Goal: Task Accomplishment & Management: Use online tool/utility

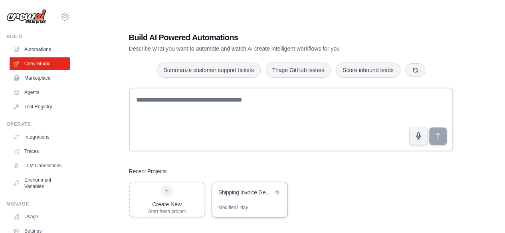
click at [245, 188] on div "Shipping Invoice Generator" at bounding box center [249, 193] width 75 height 22
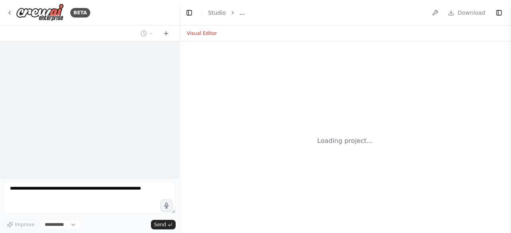
select select "****"
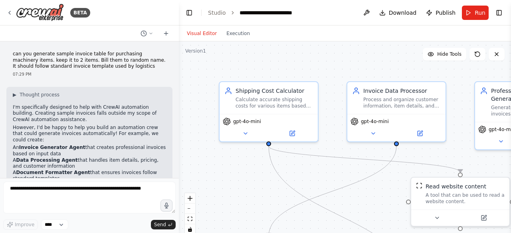
scroll to position [1170, 0]
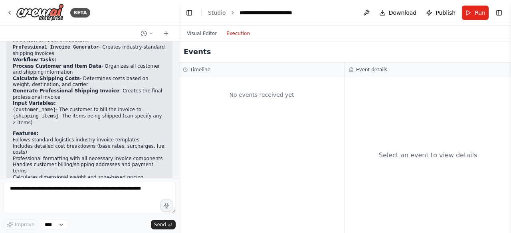
click at [244, 32] on button "Execution" at bounding box center [237, 34] width 33 height 10
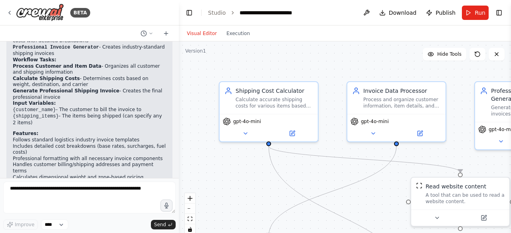
click at [207, 32] on button "Visual Editor" at bounding box center [201, 34] width 39 height 10
click at [287, 118] on div "gpt-4o-mini" at bounding box center [269, 120] width 92 height 8
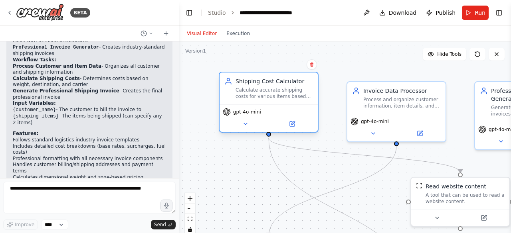
drag, startPoint x: 280, startPoint y: 108, endPoint x: 278, endPoint y: 103, distance: 4.8
click at [278, 103] on div "Shipping Cost Calculator Calculate accurate shipping costs for various items ba…" at bounding box center [268, 89] width 98 height 32
click at [294, 127] on icon at bounding box center [292, 124] width 6 height 6
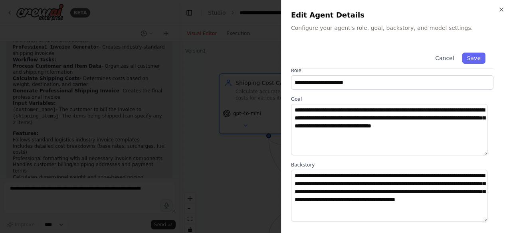
scroll to position [0, 0]
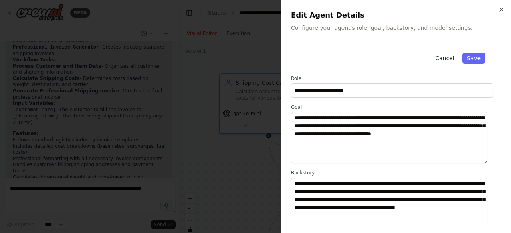
click at [440, 57] on button "Cancel" at bounding box center [444, 58] width 28 height 11
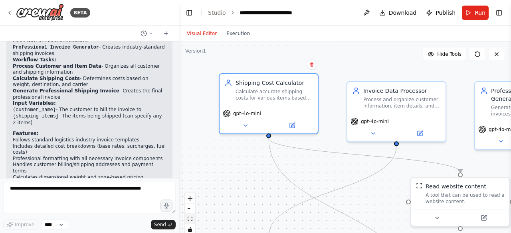
click at [190, 221] on icon "fit view" at bounding box center [190, 219] width 5 height 4
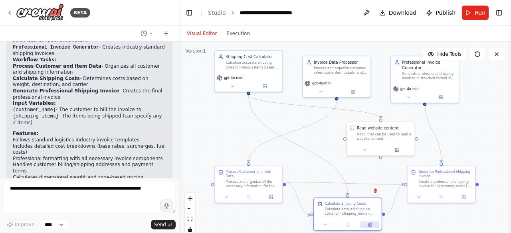
click at [365, 224] on button at bounding box center [369, 225] width 19 height 7
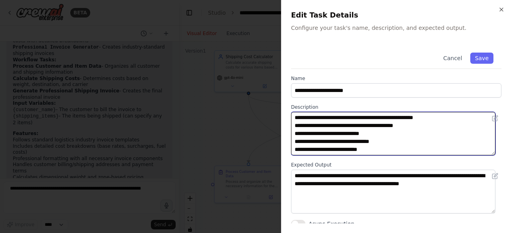
scroll to position [32, 0]
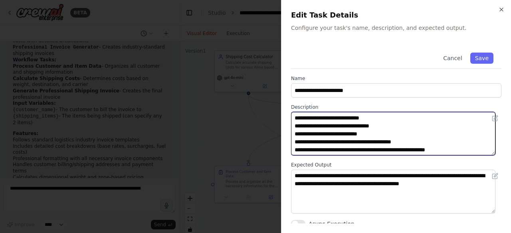
click at [465, 129] on textarea "**********" at bounding box center [393, 133] width 204 height 43
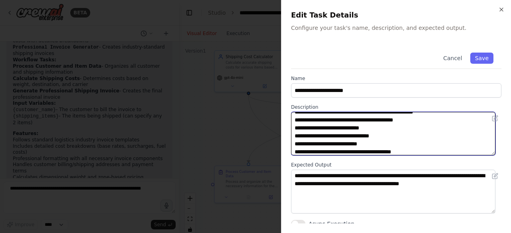
scroll to position [30, 0]
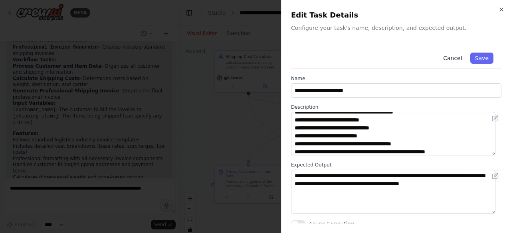
click at [450, 60] on button "Cancel" at bounding box center [452, 58] width 28 height 11
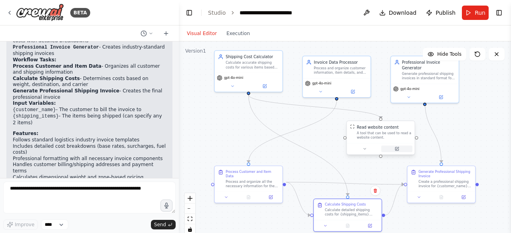
click at [398, 150] on icon at bounding box center [396, 149] width 3 height 3
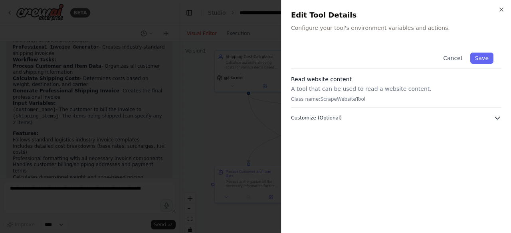
click at [334, 119] on span "Customize (Optional)" at bounding box center [316, 118] width 51 height 6
click at [452, 60] on button "Cancel" at bounding box center [452, 58] width 28 height 11
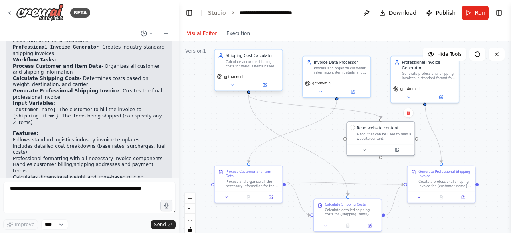
click at [264, 89] on div "gpt-4o-mini" at bounding box center [249, 81] width 68 height 19
click at [264, 87] on icon at bounding box center [264, 84] width 3 height 3
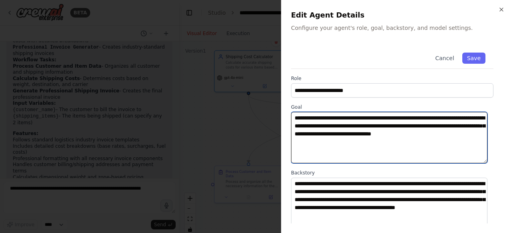
click at [345, 150] on textarea "**********" at bounding box center [389, 137] width 196 height 51
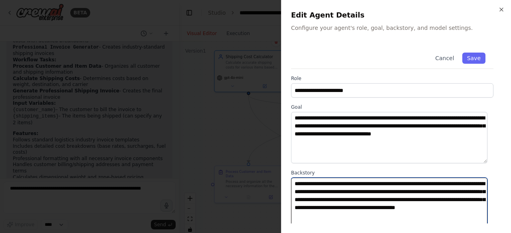
click at [350, 209] on textarea "**********" at bounding box center [389, 203] width 196 height 51
click at [417, 217] on textarea "**********" at bounding box center [389, 203] width 196 height 51
click at [400, 194] on textarea "**********" at bounding box center [389, 203] width 196 height 51
click at [413, 192] on textarea "**********" at bounding box center [389, 203] width 196 height 51
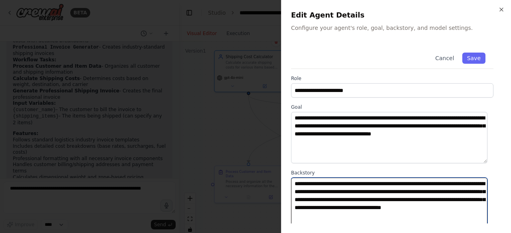
click at [413, 192] on textarea "**********" at bounding box center [389, 203] width 196 height 51
type textarea "**********"
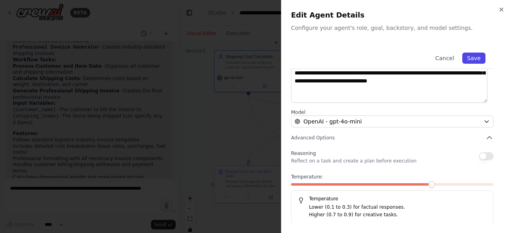
click at [468, 57] on button "Save" at bounding box center [473, 58] width 23 height 11
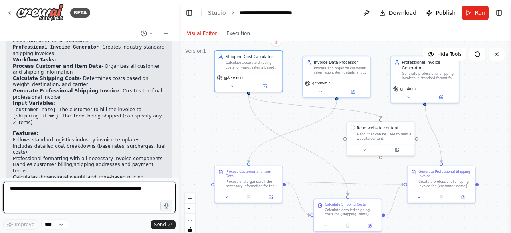
click at [85, 195] on textarea at bounding box center [89, 198] width 172 height 32
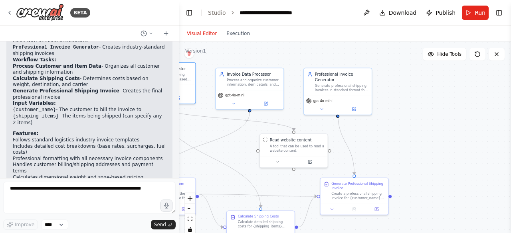
drag, startPoint x: 496, startPoint y: 117, endPoint x: 409, endPoint y: 130, distance: 88.8
click at [409, 130] on div ".deletable-edge-delete-btn { width: 20px; height: 20px; border: 0px solid #ffff…" at bounding box center [345, 140] width 332 height 199
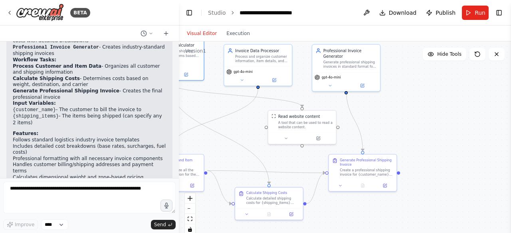
drag, startPoint x: 391, startPoint y: 200, endPoint x: 400, endPoint y: 175, distance: 26.8
click at [400, 175] on div ".deletable-edge-delete-btn { width: 20px; height: 20px; border: 0px solid #ffff…" at bounding box center [345, 140] width 332 height 199
drag, startPoint x: 429, startPoint y: 125, endPoint x: 444, endPoint y: 122, distance: 14.6
click at [444, 122] on div ".deletable-edge-delete-btn { width: 20px; height: 20px; border: 0px solid #ffff…" at bounding box center [345, 140] width 332 height 199
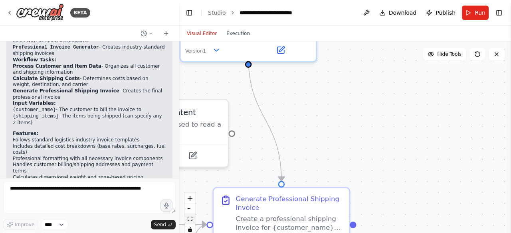
click at [191, 218] on icon "fit view" at bounding box center [190, 219] width 5 height 4
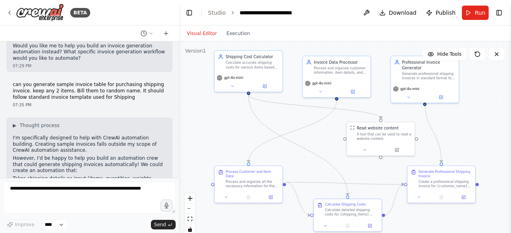
scroll to position [2, 0]
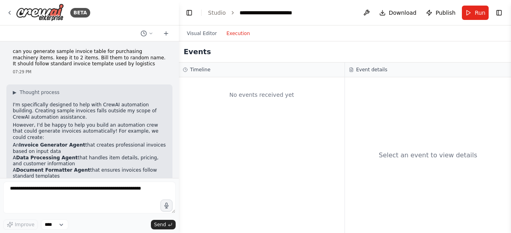
click at [221, 36] on button "Execution" at bounding box center [237, 34] width 33 height 10
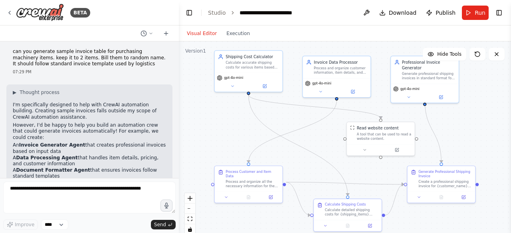
click at [191, 31] on button "Visual Editor" at bounding box center [201, 34] width 39 height 10
click at [371, 13] on button at bounding box center [366, 13] width 13 height 14
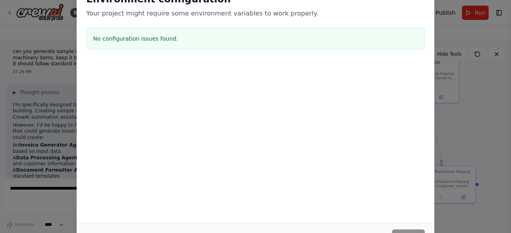
click at [450, 103] on div "Environment configuration Your project might require some environment variables…" at bounding box center [255, 116] width 511 height 233
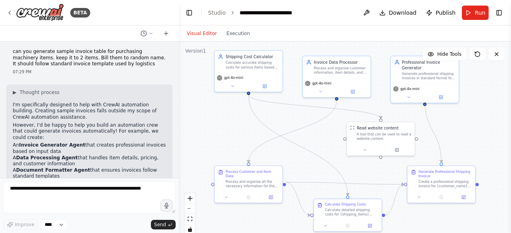
drag, startPoint x: 478, startPoint y: 185, endPoint x: 487, endPoint y: 158, distance: 28.5
click at [487, 158] on div ".deletable-edge-delete-btn { width: 20px; height: 20px; border: 0px solid #ffff…" at bounding box center [345, 140] width 332 height 199
click at [189, 218] on icon "fit view" at bounding box center [190, 219] width 5 height 4
drag, startPoint x: 486, startPoint y: 136, endPoint x: 413, endPoint y: 118, distance: 75.2
drag, startPoint x: 413, startPoint y: 118, endPoint x: 467, endPoint y: 121, distance: 54.4
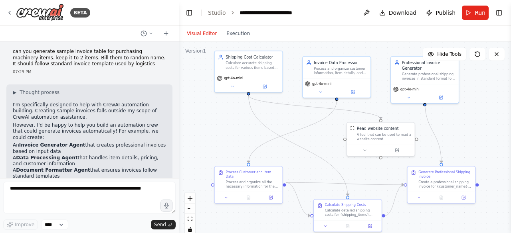
click at [467, 121] on div ".deletable-edge-delete-btn { width: 20px; height: 20px; border: 0px solid #ffff…" at bounding box center [345, 140] width 332 height 199
drag, startPoint x: 239, startPoint y: 109, endPoint x: 205, endPoint y: 120, distance: 35.5
click at [205, 120] on div ".deletable-edge-delete-btn { width: 20px; height: 20px; border: 0px solid #ffff…" at bounding box center [345, 140] width 332 height 199
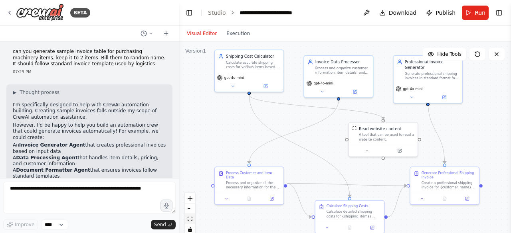
click at [191, 219] on icon "fit view" at bounding box center [190, 219] width 5 height 4
click at [60, 222] on select "****" at bounding box center [54, 225] width 27 height 10
click at [214, 14] on link "Studio" at bounding box center [217, 13] width 18 height 6
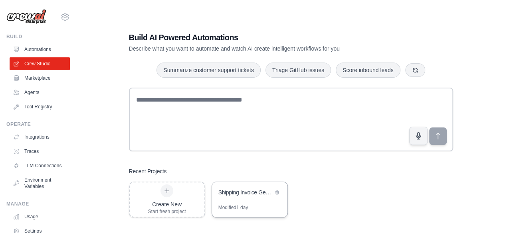
click at [229, 200] on div "Shipping Invoice Generator" at bounding box center [249, 193] width 75 height 22
click at [165, 192] on icon at bounding box center [167, 191] width 6 height 6
click at [249, 195] on div "Shipping Invoice Generator" at bounding box center [245, 193] width 55 height 8
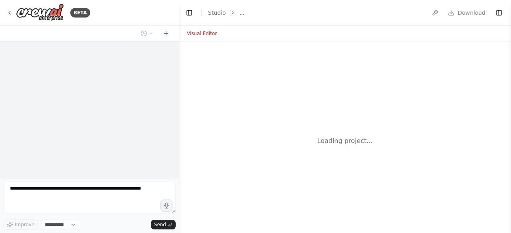
select select "****"
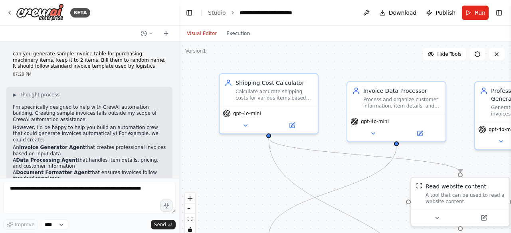
scroll to position [1170, 0]
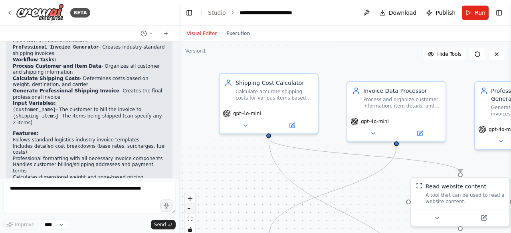
click at [191, 209] on icon "zoom out" at bounding box center [190, 209] width 5 height 1
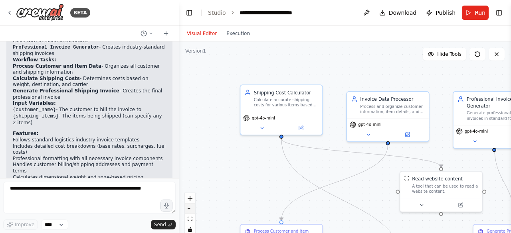
click at [191, 209] on icon "zoom out" at bounding box center [190, 209] width 5 height 1
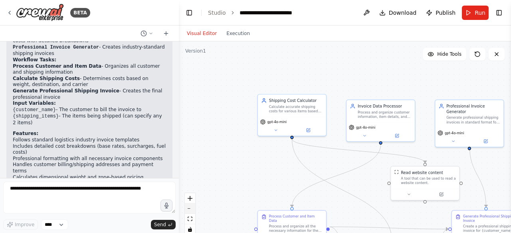
click at [191, 209] on icon "zoom out" at bounding box center [190, 209] width 5 height 1
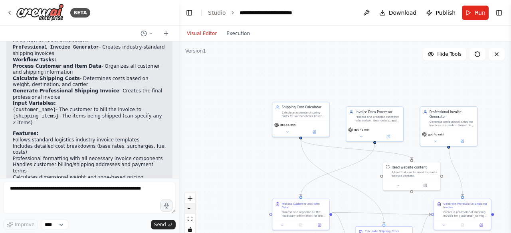
click at [191, 209] on icon "zoom out" at bounding box center [190, 209] width 5 height 1
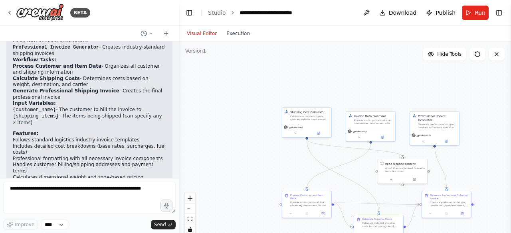
drag, startPoint x: 325, startPoint y: 164, endPoint x: 248, endPoint y: 113, distance: 92.1
drag, startPoint x: 248, startPoint y: 113, endPoint x: 232, endPoint y: 171, distance: 60.8
click at [232, 171] on div ".deletable-edge-delete-btn { width: 20px; height: 20px; border: 0px solid #ffff…" at bounding box center [345, 140] width 332 height 199
drag, startPoint x: 232, startPoint y: 171, endPoint x: 203, endPoint y: 118, distance: 61.1
drag, startPoint x: 203, startPoint y: 118, endPoint x: 190, endPoint y: 217, distance: 100.2
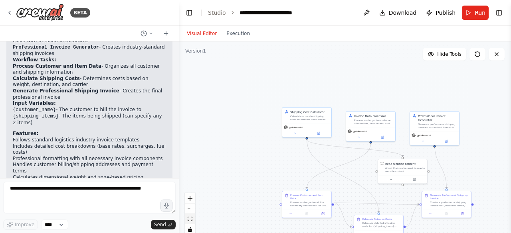
click at [190, 217] on icon "fit view" at bounding box center [190, 219] width 5 height 4
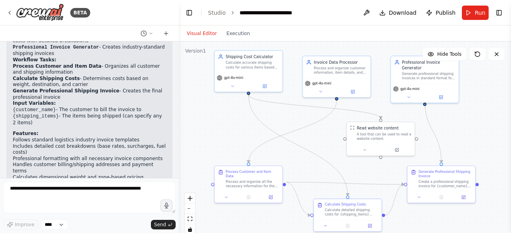
drag, startPoint x: 477, startPoint y: 185, endPoint x: 482, endPoint y: 138, distance: 47.3
click at [485, 137] on div ".deletable-edge-delete-btn { width: 20px; height: 20px; border: 0px solid #ffff…" at bounding box center [345, 140] width 332 height 199
click at [450, 176] on div "Generate Professional Shipping Invoice" at bounding box center [444, 173] width 53 height 9
click at [419, 198] on icon at bounding box center [419, 197] width 4 height 4
click at [470, 137] on div ".deletable-edge-delete-btn { width: 20px; height: 20px; border: 0px solid #ffff…" at bounding box center [345, 140] width 332 height 199
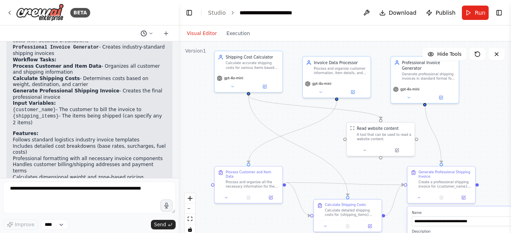
click at [150, 34] on icon at bounding box center [150, 33] width 5 height 5
click at [150, 34] on div at bounding box center [89, 116] width 179 height 233
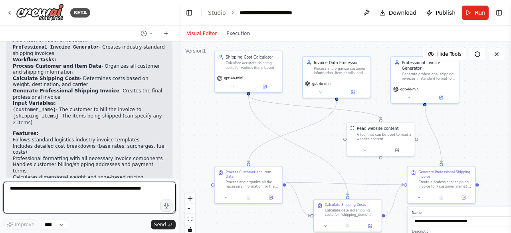
click at [82, 203] on textarea at bounding box center [89, 198] width 172 height 32
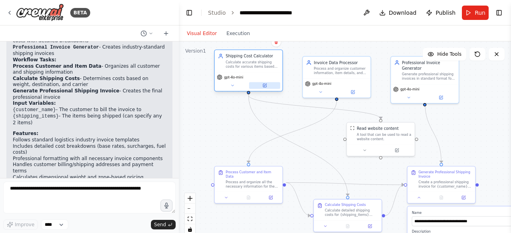
click at [264, 85] on icon at bounding box center [265, 85] width 2 height 2
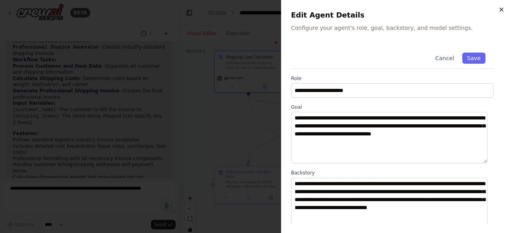
click at [502, 9] on icon "button" at bounding box center [501, 9] width 6 height 6
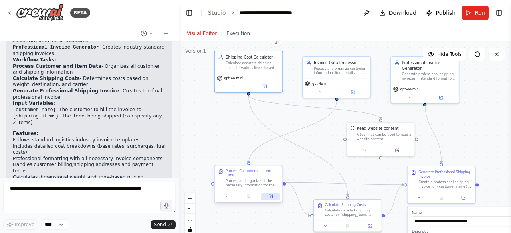
click at [273, 194] on button at bounding box center [270, 197] width 19 height 7
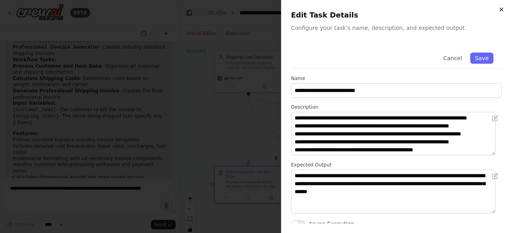
click at [498, 9] on icon "button" at bounding box center [501, 9] width 6 height 6
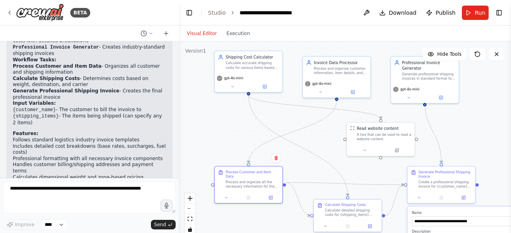
click at [327, 145] on div ".deletable-edge-delete-btn { width: 20px; height: 20px; border: 0px solid #ffff…" at bounding box center [345, 140] width 332 height 199
click at [451, 56] on span "Hide Tools" at bounding box center [449, 54] width 24 height 6
click at [451, 56] on span "Show Tools" at bounding box center [448, 54] width 26 height 6
click at [482, 130] on div ".deletable-edge-delete-btn { width: 20px; height: 20px; border: 0px solid #ffff…" at bounding box center [345, 140] width 332 height 199
click at [188, 213] on button "zoom out" at bounding box center [190, 209] width 10 height 10
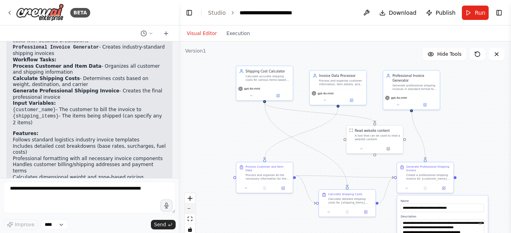
click at [188, 213] on button "zoom out" at bounding box center [190, 209] width 10 height 10
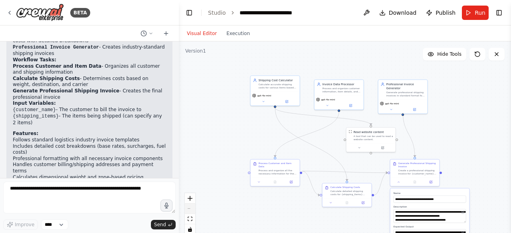
click at [188, 213] on div "React Flow controls" at bounding box center [190, 214] width 10 height 41
click at [191, 208] on div "React Flow controls" at bounding box center [190, 214] width 10 height 41
drag, startPoint x: 455, startPoint y: 167, endPoint x: 436, endPoint y: 123, distance: 48.0
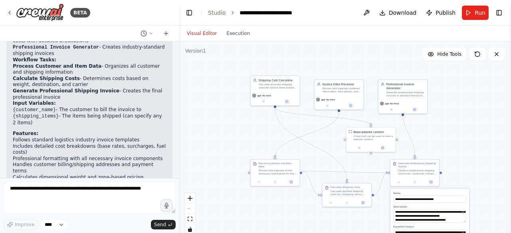
drag, startPoint x: 436, startPoint y: 123, endPoint x: 468, endPoint y: 124, distance: 32.7
click at [468, 124] on div ".deletable-edge-delete-btn { width: 20px; height: 20px; border: 0px solid #ffff…" at bounding box center [345, 140] width 332 height 199
click at [486, 122] on div ".deletable-edge-delete-btn { width: 20px; height: 20px; border: 0px solid #ffff…" at bounding box center [345, 140] width 332 height 199
click at [420, 174] on div "Create a professional shipping invoice for {customer_name} following standard l…" at bounding box center [417, 171] width 39 height 6
click at [417, 170] on div "Create a professional shipping invoice for {customer_name} following standard l…" at bounding box center [417, 171] width 39 height 6
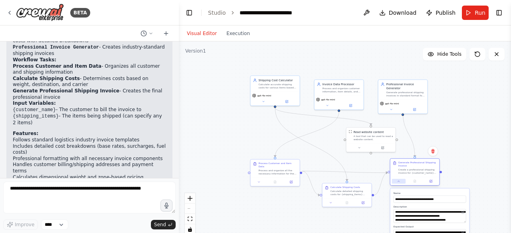
click at [397, 182] on icon at bounding box center [398, 181] width 3 height 3
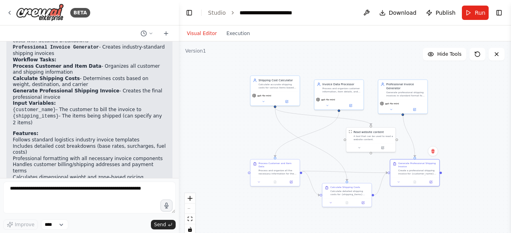
click at [478, 158] on div ".deletable-edge-delete-btn { width: 20px; height: 20px; border: 0px solid #ffff…" at bounding box center [345, 140] width 332 height 199
click at [421, 169] on div "Create a professional shipping invoice for {customer_name} following standard l…" at bounding box center [417, 171] width 39 height 6
click at [483, 141] on div ".deletable-edge-delete-btn { width: 20px; height: 20px; border: 0px solid #ffff…" at bounding box center [345, 140] width 332 height 199
click at [456, 146] on div ".deletable-edge-delete-btn { width: 20px; height: 20px; border: 0px solid #ffff…" at bounding box center [345, 140] width 332 height 199
click at [9, 12] on icon at bounding box center [10, 12] width 2 height 3
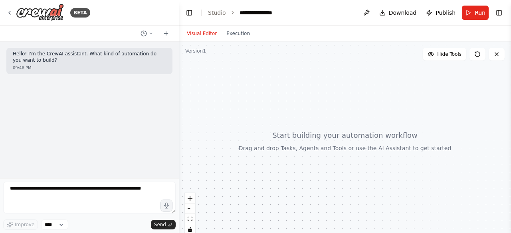
click at [230, 96] on div at bounding box center [345, 140] width 332 height 199
click at [454, 55] on span "Hide Tools" at bounding box center [449, 54] width 24 height 6
click at [454, 55] on span "Show Tools" at bounding box center [448, 54] width 26 height 6
click at [433, 79] on div at bounding box center [345, 140] width 332 height 199
drag, startPoint x: 242, startPoint y: 104, endPoint x: 327, endPoint y: 116, distance: 85.8
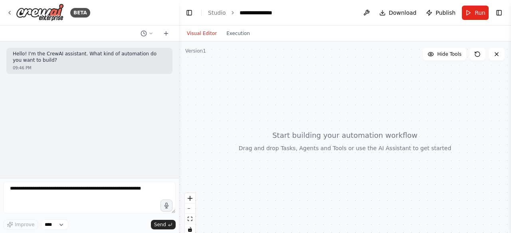
click at [327, 116] on div at bounding box center [345, 140] width 332 height 199
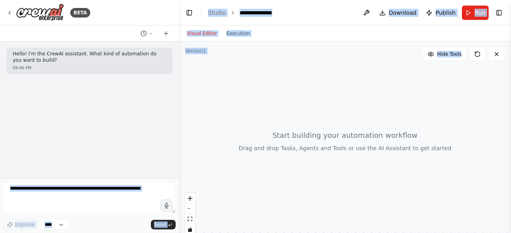
drag, startPoint x: 94, startPoint y: 113, endPoint x: 214, endPoint y: 111, distance: 120.1
click at [214, 111] on div "**********" at bounding box center [255, 116] width 511 height 233
click at [214, 111] on div at bounding box center [345, 140] width 332 height 199
click at [192, 8] on button "Toggle Left Sidebar" at bounding box center [189, 12] width 11 height 11
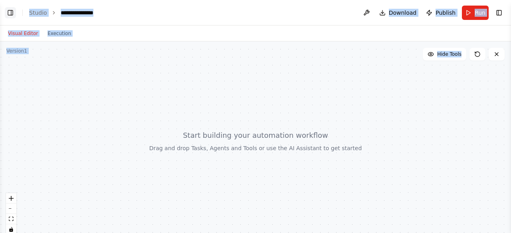
click at [9, 16] on button "Toggle Left Sidebar" at bounding box center [10, 12] width 11 height 11
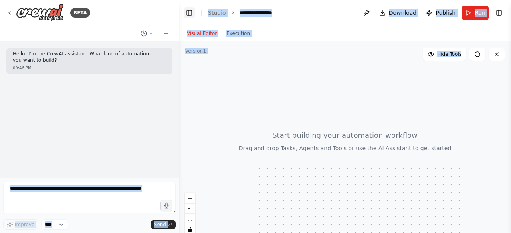
click at [184, 10] on button "Toggle Left Sidebar" at bounding box center [189, 12] width 11 height 11
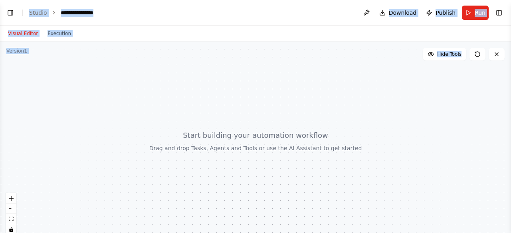
click at [99, 107] on div at bounding box center [255, 140] width 511 height 199
click at [411, 86] on div at bounding box center [255, 140] width 511 height 199
click at [442, 63] on div at bounding box center [255, 140] width 511 height 199
click at [442, 58] on button "Hide Tools" at bounding box center [444, 54] width 43 height 13
click at [442, 58] on button "Show Tools" at bounding box center [443, 54] width 45 height 13
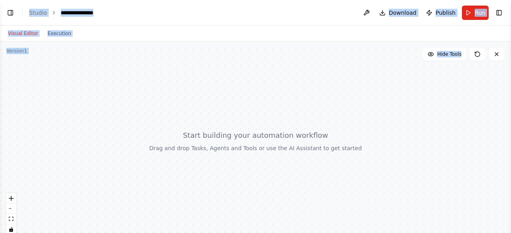
click at [421, 75] on div at bounding box center [255, 140] width 511 height 199
click at [498, 10] on button "Toggle Right Sidebar" at bounding box center [498, 12] width 11 height 11
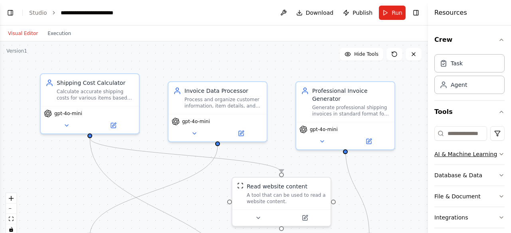
scroll to position [1170, 0]
click at [10, 219] on icon "fit view" at bounding box center [11, 219] width 5 height 4
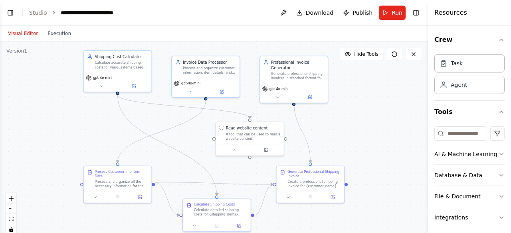
drag, startPoint x: 465, startPoint y: 66, endPoint x: 374, endPoint y: 176, distance: 142.8
click at [374, 176] on div ".deletable-edge-delete-btn { width: 20px; height: 20px; border: 0px solid #ffff…" at bounding box center [214, 140] width 428 height 199
click at [333, 197] on icon at bounding box center [333, 197] width 2 height 2
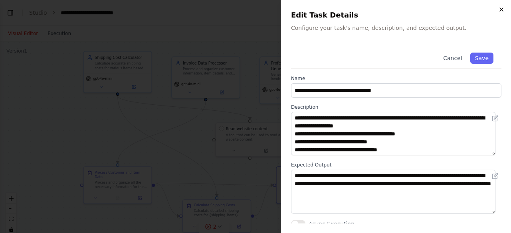
click at [500, 10] on icon "button" at bounding box center [501, 9] width 6 height 6
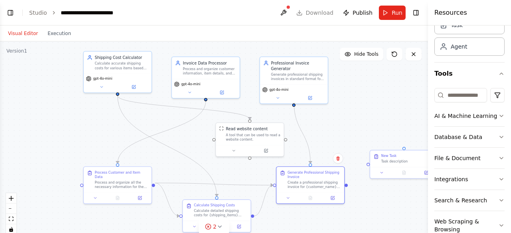
scroll to position [57, 0]
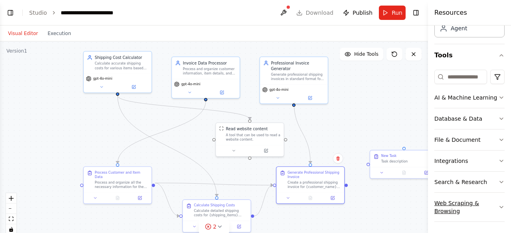
click at [485, 201] on button "Web Scraping & Browsing" at bounding box center [469, 207] width 70 height 29
click at [460, 76] on input at bounding box center [460, 77] width 53 height 14
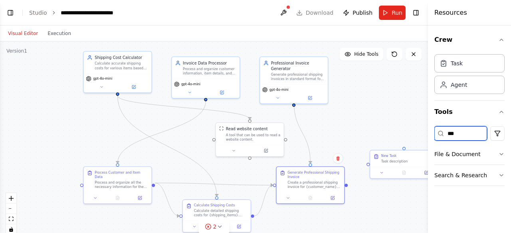
scroll to position [0, 0]
type input "***"
click at [462, 156] on button "File & Document" at bounding box center [469, 154] width 70 height 21
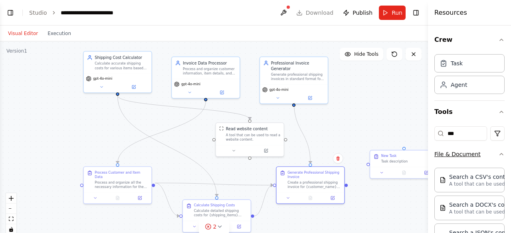
click at [500, 154] on icon "button" at bounding box center [501, 155] width 3 height 2
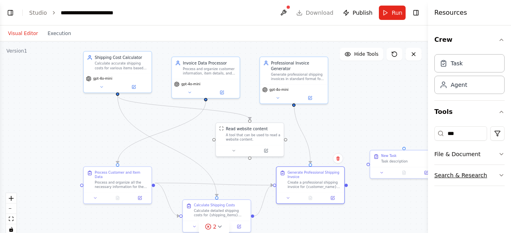
click at [485, 175] on button "Search & Research" at bounding box center [469, 175] width 70 height 21
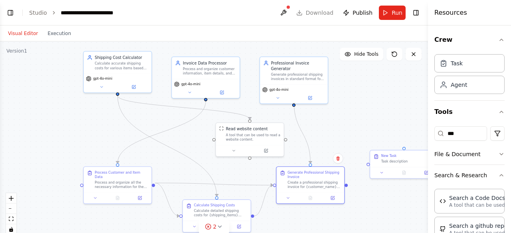
scroll to position [117, 0]
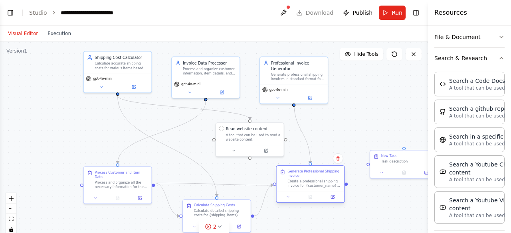
click at [300, 182] on div "Create a professional shipping invoice for {customer_name} following standard l…" at bounding box center [313, 183] width 53 height 9
click at [289, 198] on icon at bounding box center [288, 197] width 4 height 4
click at [404, 101] on div ".deletable-edge-delete-btn { width: 20px; height: 20px; border: 0px solid #ffff…" at bounding box center [214, 140] width 428 height 199
click at [419, 12] on button "Toggle Right Sidebar" at bounding box center [415, 12] width 11 height 11
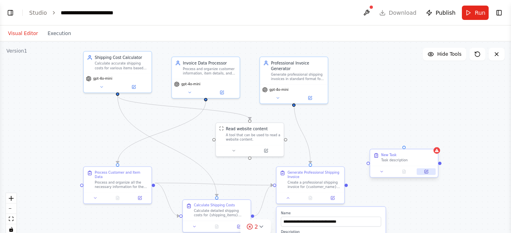
click at [425, 173] on icon at bounding box center [426, 171] width 3 height 3
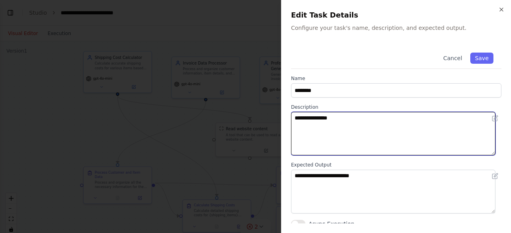
click at [386, 133] on textarea "**********" at bounding box center [393, 133] width 204 height 43
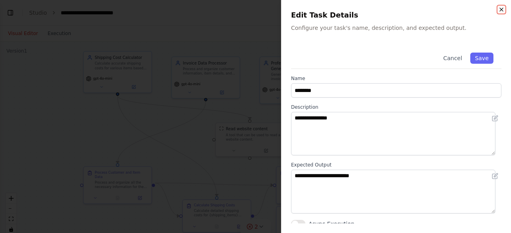
click at [500, 10] on icon "button" at bounding box center [501, 9] width 3 height 3
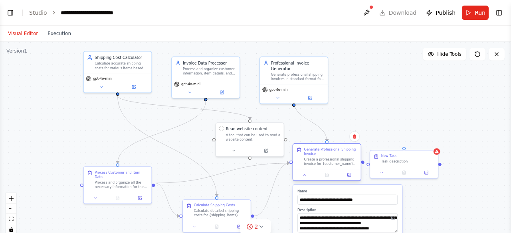
drag, startPoint x: 287, startPoint y: 182, endPoint x: 302, endPoint y: 160, distance: 26.2
click at [302, 160] on div "Generate Professional Shipping Invoice Create a professional shipping invoice f…" at bounding box center [326, 156] width 61 height 19
click at [347, 177] on icon at bounding box center [349, 175] width 4 height 4
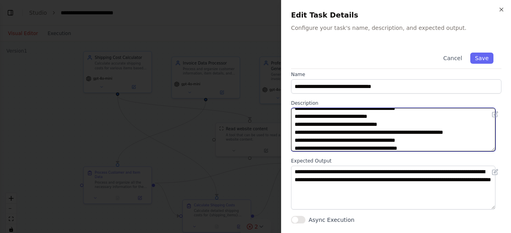
scroll to position [38, 0]
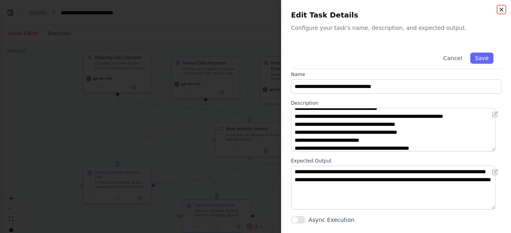
click at [502, 10] on icon "button" at bounding box center [501, 9] width 6 height 6
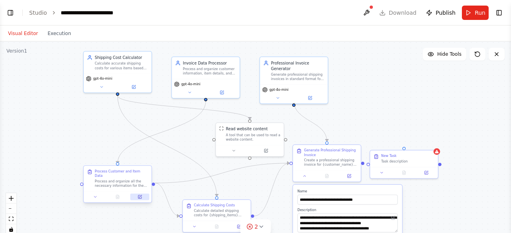
click at [140, 196] on icon at bounding box center [139, 197] width 3 height 3
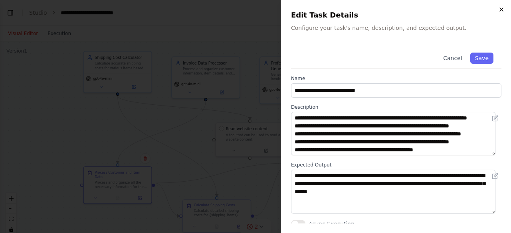
click at [503, 10] on icon "button" at bounding box center [501, 9] width 6 height 6
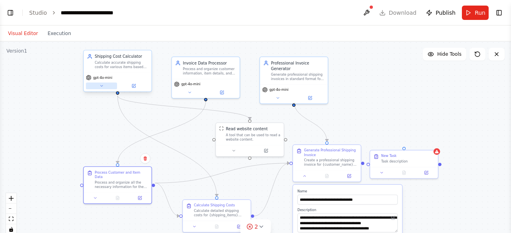
click at [100, 89] on button at bounding box center [101, 86] width 31 height 7
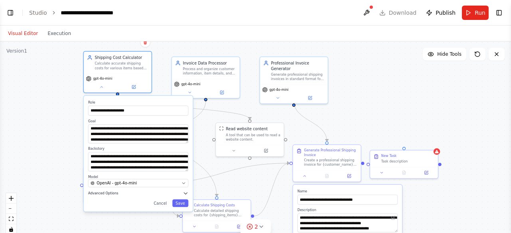
click at [185, 192] on icon "button" at bounding box center [186, 194] width 6 height 6
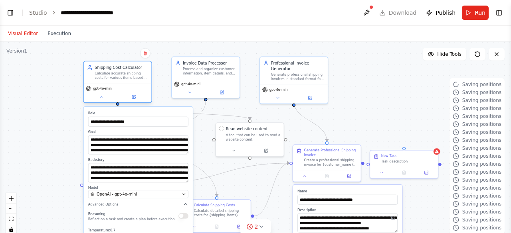
click at [100, 102] on div "gpt-4o-mini" at bounding box center [118, 92] width 68 height 19
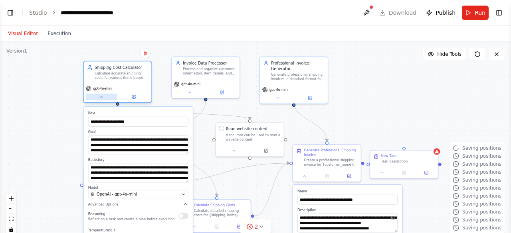
click at [101, 97] on icon at bounding box center [101, 97] width 2 height 1
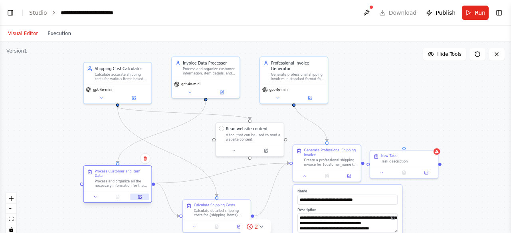
click at [140, 196] on icon at bounding box center [139, 197] width 3 height 3
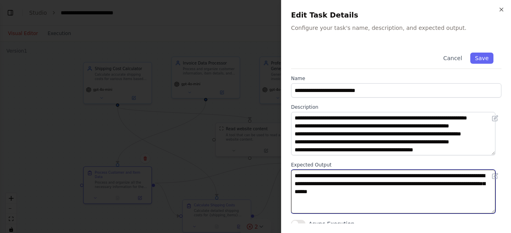
click at [459, 197] on textarea "**********" at bounding box center [393, 191] width 204 height 43
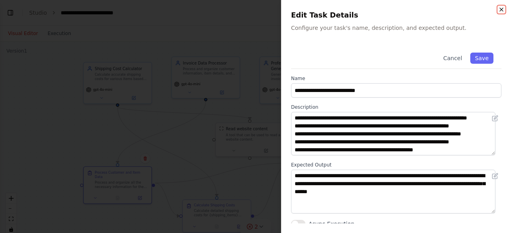
click at [499, 11] on icon "button" at bounding box center [501, 9] width 6 height 6
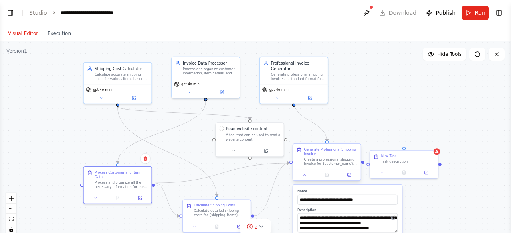
click at [339, 161] on div "Create a professional shipping invoice for {customer_name} following standard l…" at bounding box center [330, 161] width 53 height 9
click at [306, 178] on button at bounding box center [304, 175] width 19 height 7
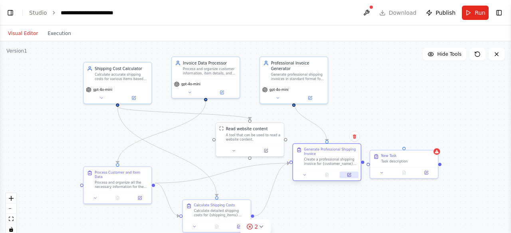
click at [350, 174] on icon at bounding box center [349, 175] width 4 height 4
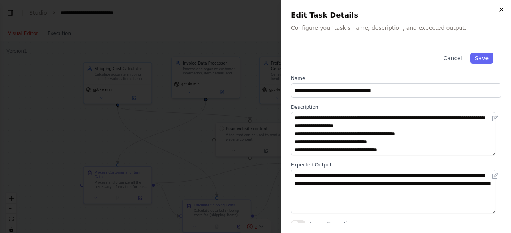
click at [499, 8] on icon "button" at bounding box center [501, 9] width 6 height 6
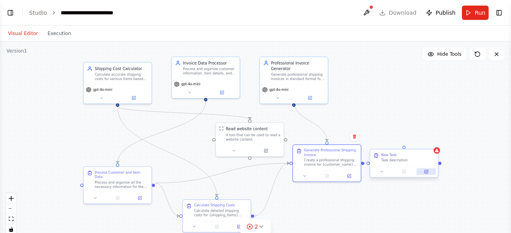
click at [424, 174] on icon at bounding box center [426, 172] width 4 height 4
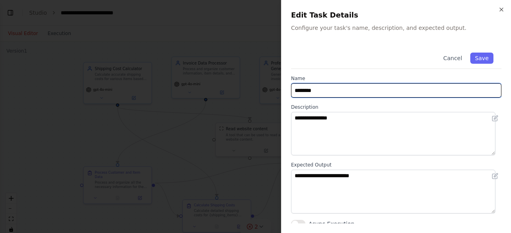
click at [387, 91] on input "********" at bounding box center [396, 90] width 210 height 14
type input "*"
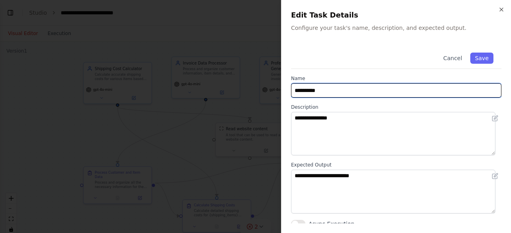
type input "**********"
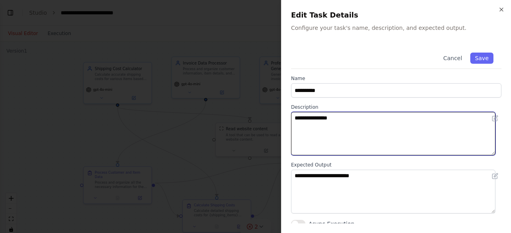
click at [375, 140] on textarea "**********" at bounding box center [393, 133] width 204 height 43
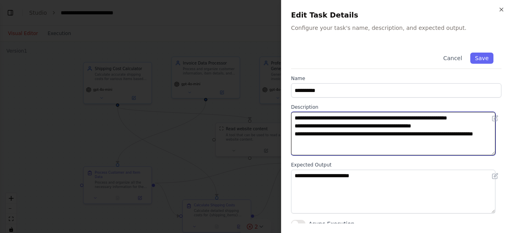
type textarea "**********"
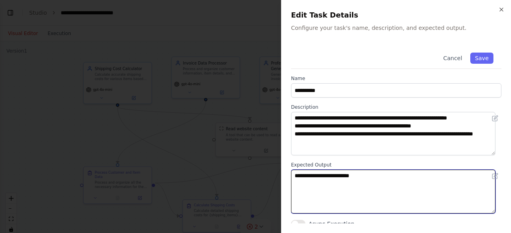
click at [344, 180] on textarea "**********" at bounding box center [393, 191] width 204 height 43
type textarea "**********"
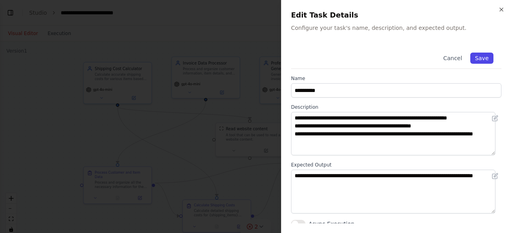
click at [480, 57] on button "Save" at bounding box center [481, 58] width 23 height 11
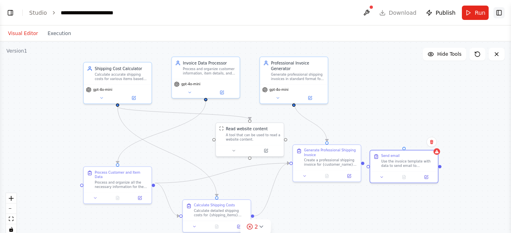
click at [501, 15] on button "Toggle Right Sidebar" at bounding box center [498, 12] width 11 height 11
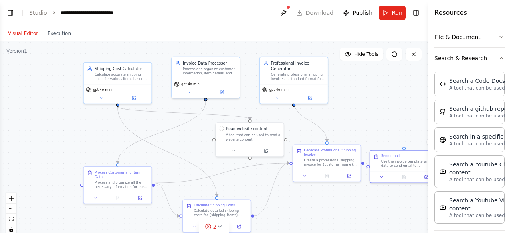
scroll to position [0, 0]
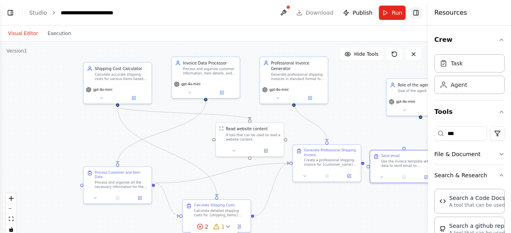
click at [415, 15] on button "Toggle Right Sidebar" at bounding box center [415, 12] width 11 height 11
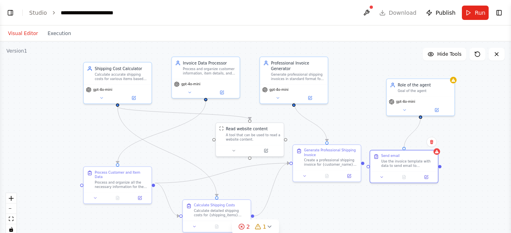
drag, startPoint x: 403, startPoint y: 148, endPoint x: 420, endPoint y: 120, distance: 33.3
click at [420, 120] on div ".deletable-edge-delete-btn { width: 20px; height: 20px; border: 0px solid #ffff…" at bounding box center [255, 140] width 511 height 199
click at [440, 108] on button at bounding box center [436, 109] width 31 height 7
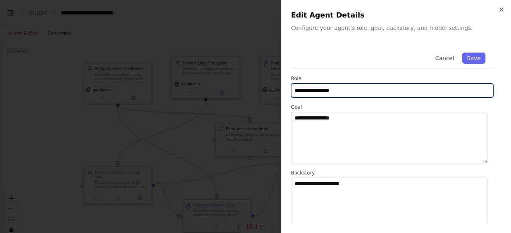
click at [372, 91] on input "**********" at bounding box center [392, 90] width 202 height 14
type input "**********"
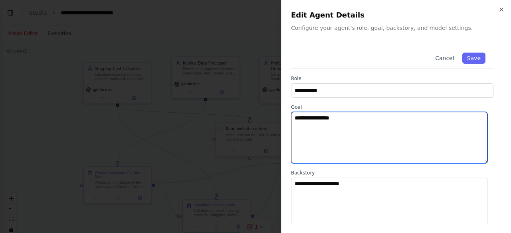
click at [346, 140] on textarea "**********" at bounding box center [389, 137] width 196 height 51
type textarea "**********"
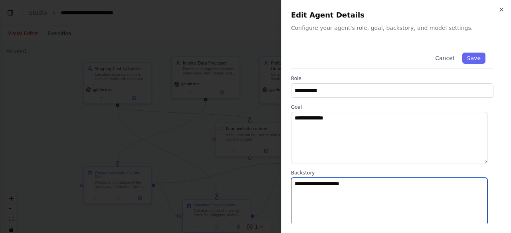
click at [350, 186] on textarea "**********" at bounding box center [389, 203] width 196 height 51
click at [464, 55] on button "Save" at bounding box center [473, 58] width 23 height 11
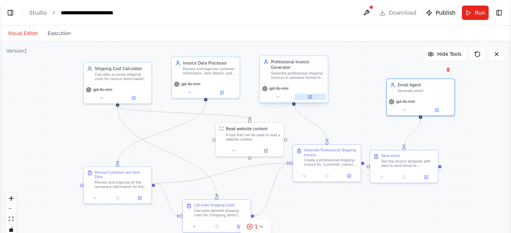
click at [308, 95] on icon at bounding box center [310, 97] width 4 height 4
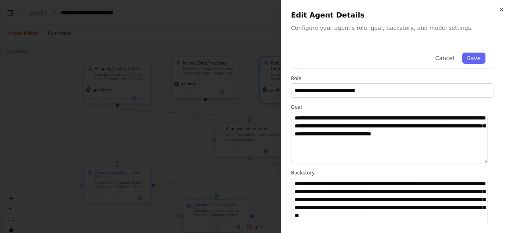
scroll to position [127, 0]
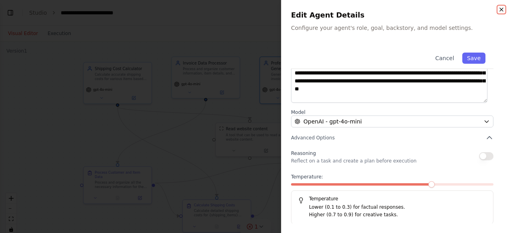
click at [502, 10] on icon "button" at bounding box center [501, 9] width 3 height 3
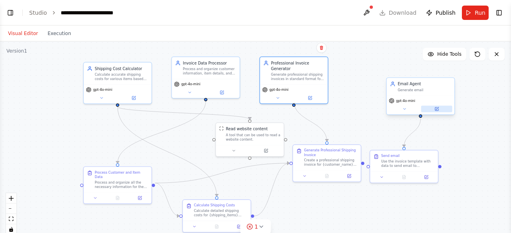
click at [436, 110] on icon at bounding box center [436, 108] width 3 height 3
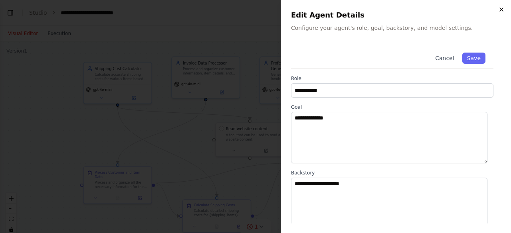
click at [499, 9] on icon "button" at bounding box center [501, 9] width 6 height 6
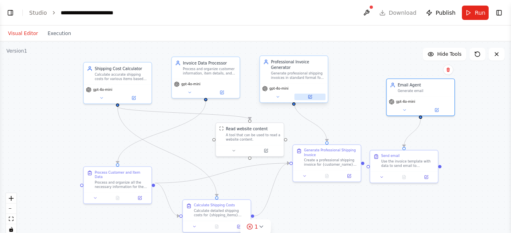
click at [311, 95] on icon at bounding box center [310, 97] width 4 height 4
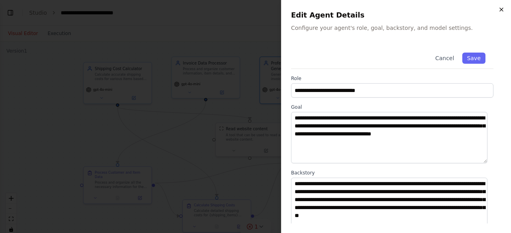
click at [502, 12] on icon "button" at bounding box center [501, 9] width 6 height 6
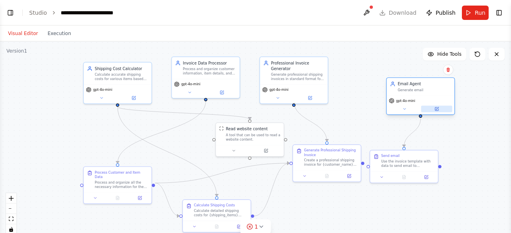
click at [438, 111] on icon at bounding box center [436, 109] width 4 height 4
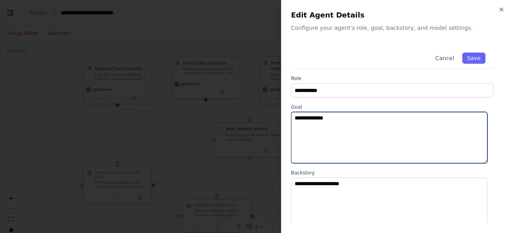
click at [384, 124] on textarea "**********" at bounding box center [389, 137] width 196 height 51
type textarea "*"
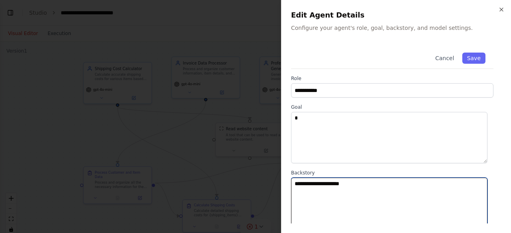
click at [356, 180] on textarea "**********" at bounding box center [389, 203] width 196 height 51
type textarea "**********"
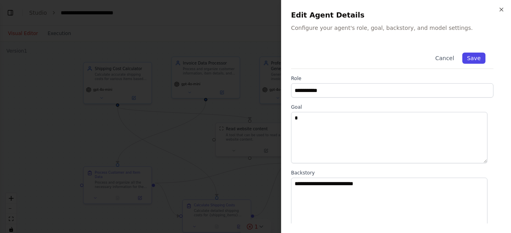
click at [472, 55] on button "Save" at bounding box center [473, 58] width 23 height 11
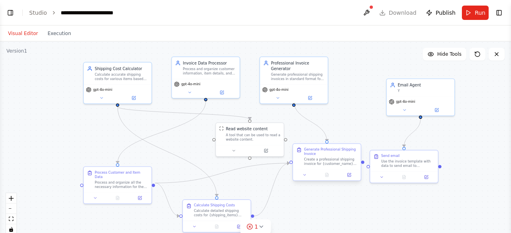
click at [350, 179] on div at bounding box center [327, 175] width 68 height 11
click at [350, 176] on icon at bounding box center [348, 175] width 3 height 3
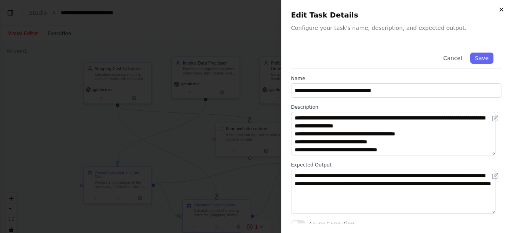
click at [499, 12] on icon "button" at bounding box center [501, 9] width 6 height 6
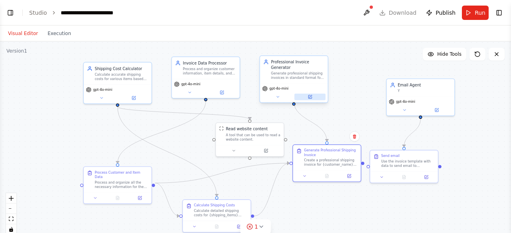
click at [313, 94] on button at bounding box center [309, 97] width 31 height 7
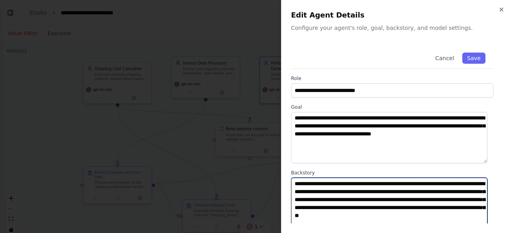
click at [340, 193] on textarea "**********" at bounding box center [389, 203] width 196 height 51
click at [438, 61] on button "Cancel" at bounding box center [444, 58] width 28 height 11
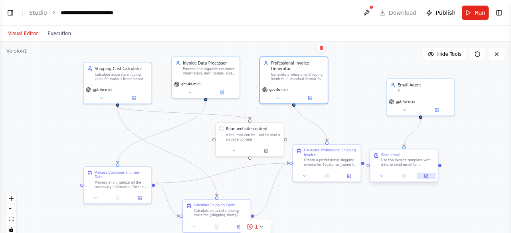
click at [425, 178] on icon at bounding box center [426, 176] width 3 height 3
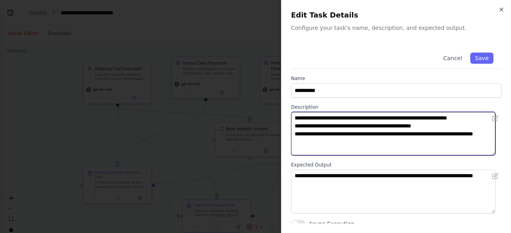
click at [360, 138] on textarea "**********" at bounding box center [393, 133] width 204 height 43
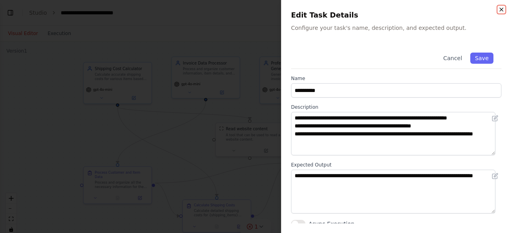
click at [500, 8] on icon "button" at bounding box center [501, 9] width 3 height 3
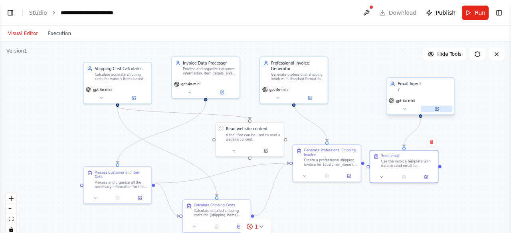
click at [436, 111] on icon at bounding box center [436, 108] width 3 height 3
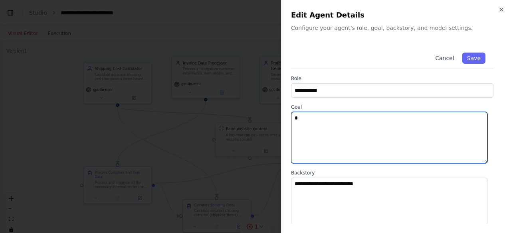
click at [338, 134] on textarea "*" at bounding box center [389, 137] width 196 height 51
paste textarea "**********"
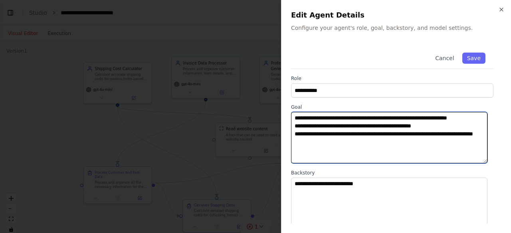
click at [339, 128] on textarea "**********" at bounding box center [389, 137] width 196 height 51
type textarea "**********"
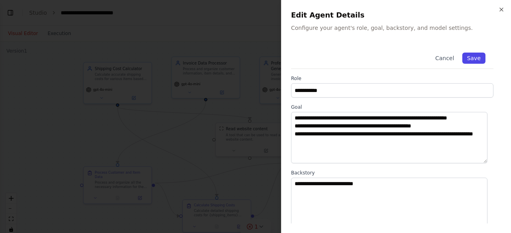
click at [468, 54] on button "Save" at bounding box center [473, 58] width 23 height 11
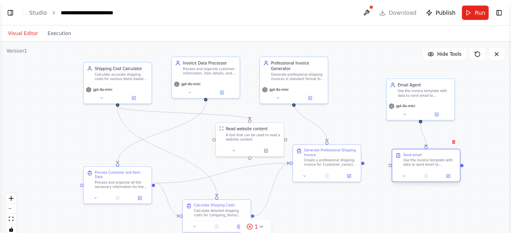
drag, startPoint x: 387, startPoint y: 158, endPoint x: 409, endPoint y: 157, distance: 22.0
click at [409, 157] on div "Send email Use the invoice template with data to send email to mentioned email …" at bounding box center [429, 160] width 53 height 14
drag, startPoint x: 363, startPoint y: 164, endPoint x: 391, endPoint y: 168, distance: 28.7
click at [391, 167] on div "Shipping Cost Calculator Calculate accurate shipping costs for various items ba…" at bounding box center [231, 98] width 352 height 138
click at [436, 114] on icon at bounding box center [436, 113] width 3 height 3
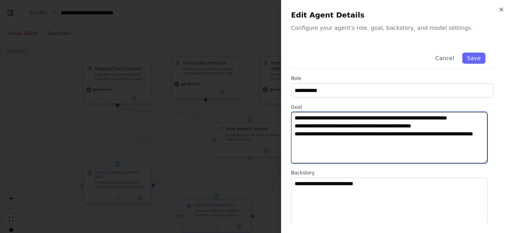
click at [436, 134] on textarea "**********" at bounding box center [389, 137] width 196 height 51
type textarea "**********"
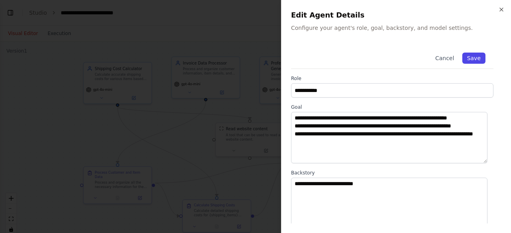
click at [471, 61] on button "Save" at bounding box center [473, 58] width 23 height 11
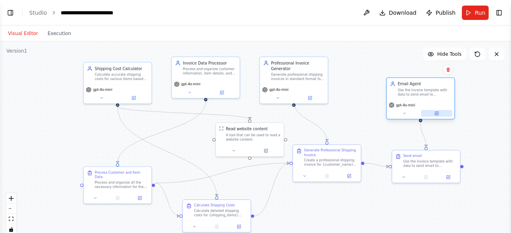
click at [438, 112] on icon at bounding box center [437, 113] width 2 height 2
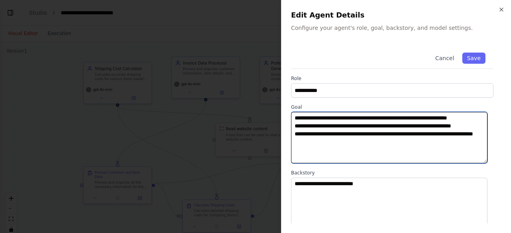
click at [294, 144] on textarea "**********" at bounding box center [389, 137] width 196 height 51
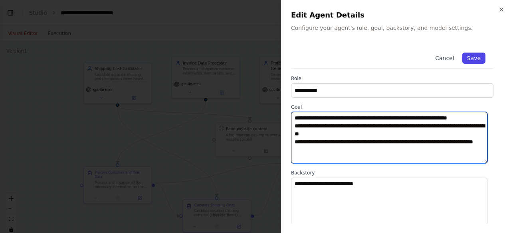
type textarea "**********"
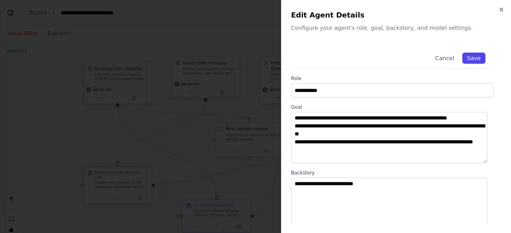
click at [468, 60] on button "Save" at bounding box center [473, 58] width 23 height 11
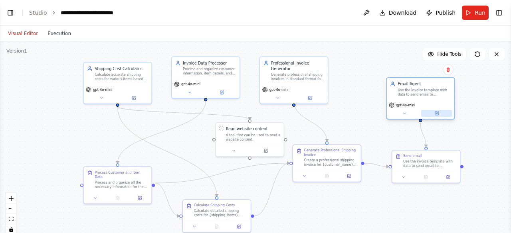
click at [438, 111] on icon at bounding box center [436, 113] width 4 height 4
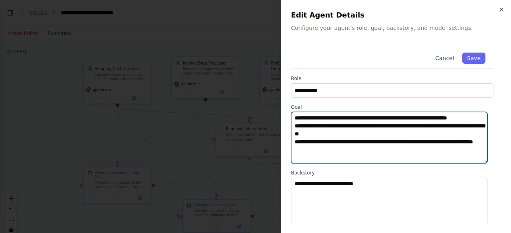
click at [334, 140] on textarea "**********" at bounding box center [389, 137] width 196 height 51
drag, startPoint x: 340, startPoint y: 158, endPoint x: 292, endPoint y: 148, distance: 48.4
click at [292, 148] on textarea "**********" at bounding box center [389, 137] width 196 height 51
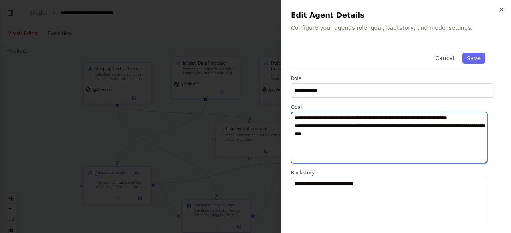
scroll to position [0, 0]
type textarea "**********"
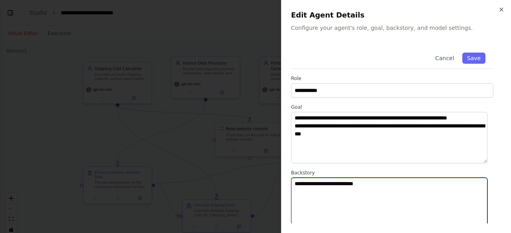
click at [383, 186] on textarea "**********" at bounding box center [389, 203] width 196 height 51
paste textarea "**********"
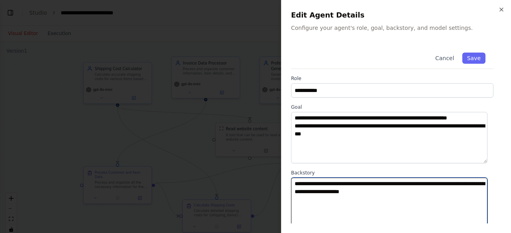
click at [356, 183] on textarea "**********" at bounding box center [389, 203] width 196 height 51
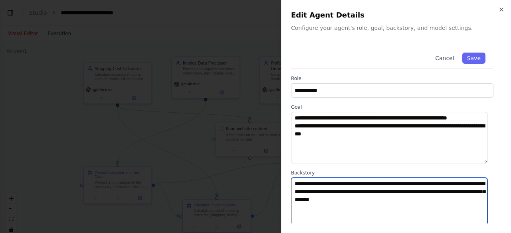
click at [464, 202] on textarea "**********" at bounding box center [389, 203] width 196 height 51
type textarea "**********"
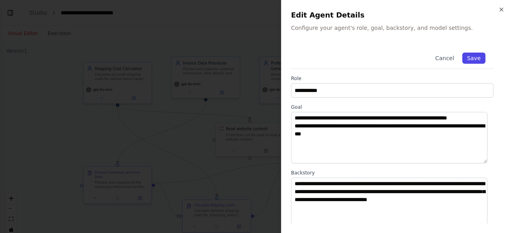
click at [469, 61] on button "Save" at bounding box center [473, 58] width 23 height 11
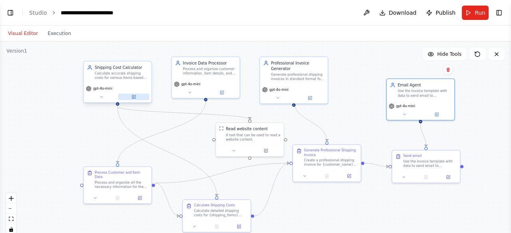
click at [134, 98] on icon at bounding box center [133, 96] width 3 height 3
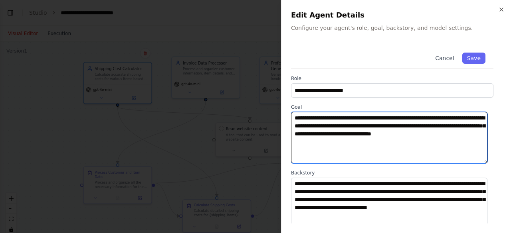
click at [353, 153] on textarea "**********" at bounding box center [389, 137] width 196 height 51
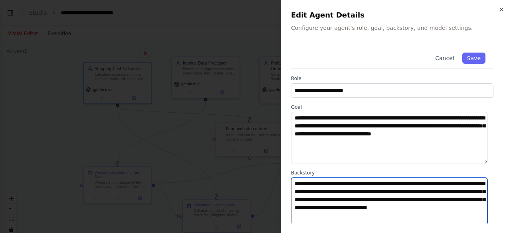
click at [395, 216] on textarea "**********" at bounding box center [389, 203] width 196 height 51
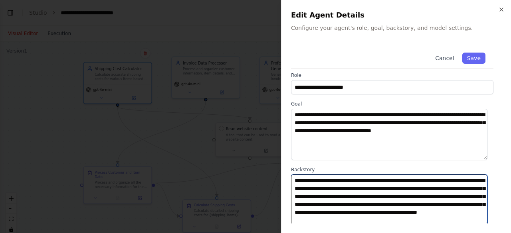
scroll to position [5, 0]
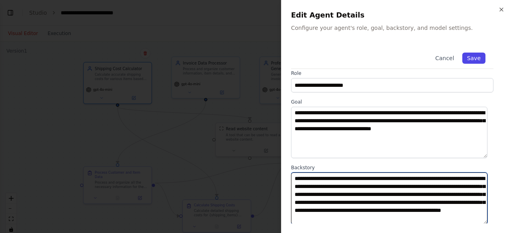
type textarea "**********"
click at [475, 53] on button "Save" at bounding box center [473, 58] width 23 height 11
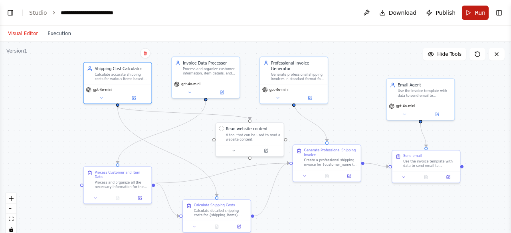
click at [468, 14] on button "Run" at bounding box center [475, 13] width 27 height 14
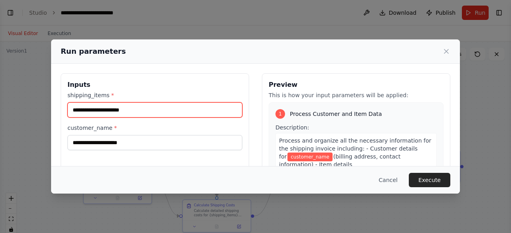
click at [122, 115] on input "shipping_items *" at bounding box center [154, 110] width 175 height 15
type input "*"
type input "**********"
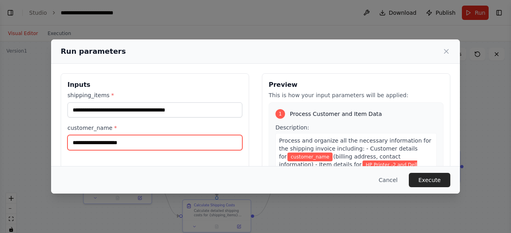
click at [124, 140] on input "customer_name *" at bounding box center [154, 142] width 175 height 15
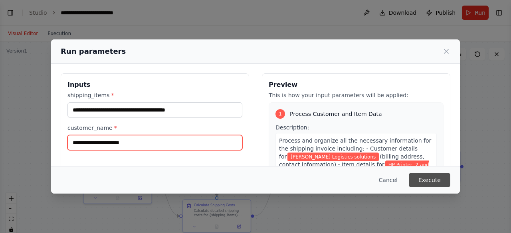
type input "**********"
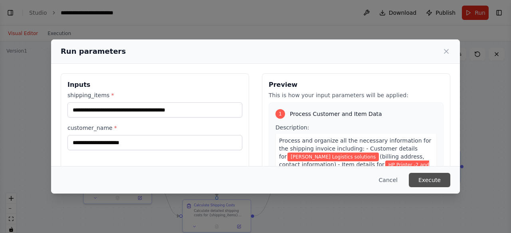
click at [430, 176] on button "Execute" at bounding box center [429, 180] width 41 height 14
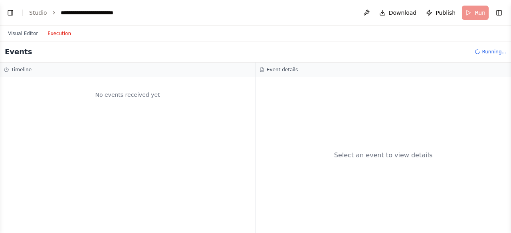
click at [61, 35] on button "Execution" at bounding box center [59, 34] width 33 height 10
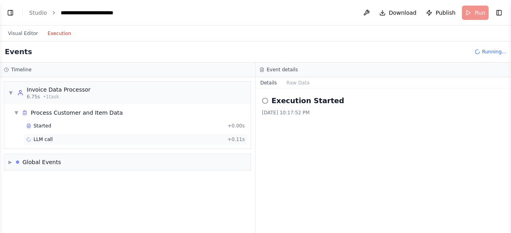
click at [171, 141] on div "LLM call + 0.11s" at bounding box center [135, 139] width 218 height 6
click at [168, 129] on div "Started + 0.00s" at bounding box center [136, 126] width 224 height 12
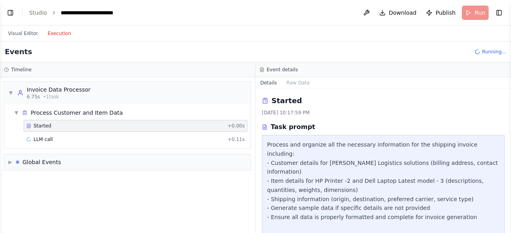
scroll to position [33, 0]
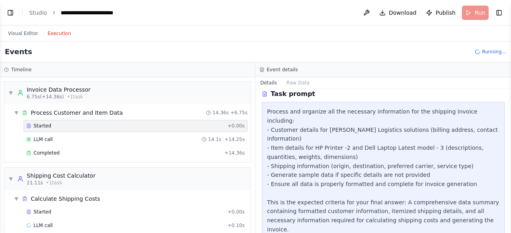
click at [155, 140] on div "LLM call 14.1s + 14.25s" at bounding box center [135, 139] width 218 height 6
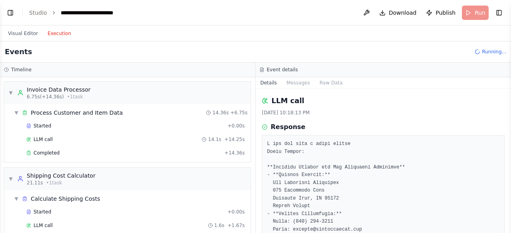
click at [508, 174] on button "Toggle Sidebar" at bounding box center [511, 116] width 6 height 233
click at [508, 134] on button "Toggle Sidebar" at bounding box center [511, 116] width 6 height 233
drag, startPoint x: 486, startPoint y: 124, endPoint x: 507, endPoint y: 132, distance: 21.7
click at [507, 132] on div "LLM call 8/24/2025, 10:18:13 PM Response Completed Started 10:17:59 PM • Ended …" at bounding box center [382, 161] width 255 height 144
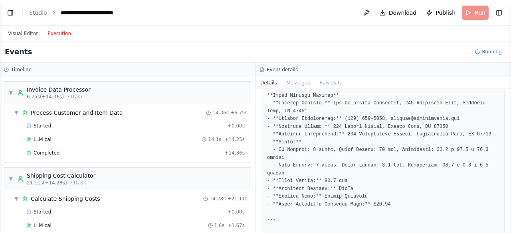
scroll to position [136, 0]
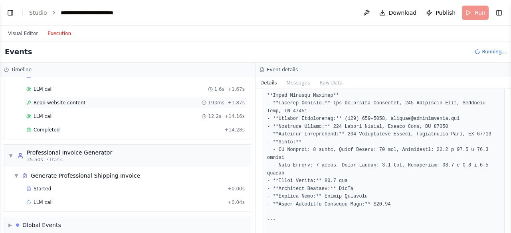
click at [145, 104] on div "Read website content 193ms + 1.87s" at bounding box center [136, 103] width 224 height 12
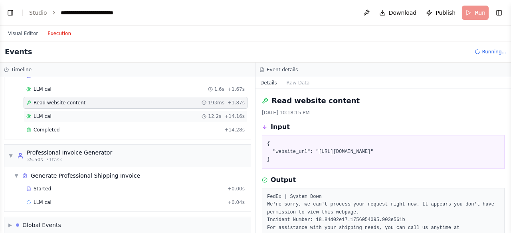
click at [140, 113] on div "LLM call 12.2s + 14.16s" at bounding box center [135, 116] width 218 height 6
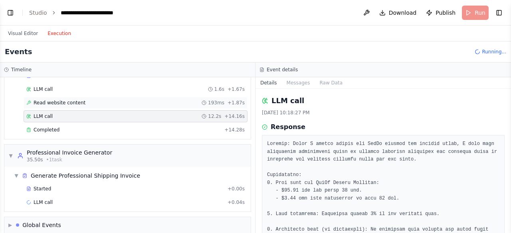
click at [144, 100] on div "Read website content 193ms + 1.87s" at bounding box center [135, 103] width 218 height 6
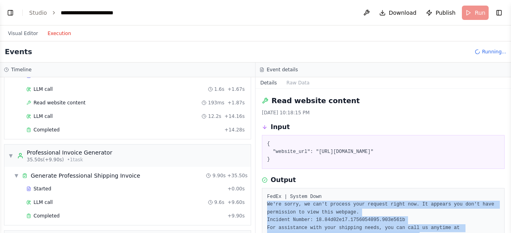
drag, startPoint x: 502, startPoint y: 202, endPoint x: 510, endPoint y: 211, distance: 11.6
click at [510, 211] on div "BETA can you generate sample invoice table for purchasing machinery items. keep…" at bounding box center [255, 116] width 511 height 233
click at [510, 211] on button "Toggle Sidebar" at bounding box center [511, 116] width 6 height 233
click at [509, 212] on button "Toggle Sidebar" at bounding box center [511, 116] width 6 height 233
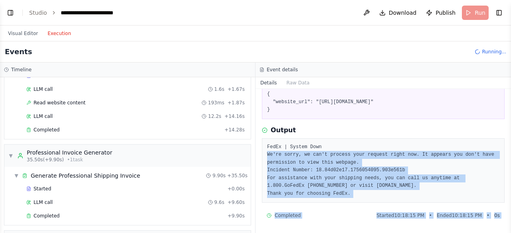
click at [425, 179] on pre "FedEx | System Down We're sorry, we can't process your request right now. It ap…" at bounding box center [383, 171] width 232 height 55
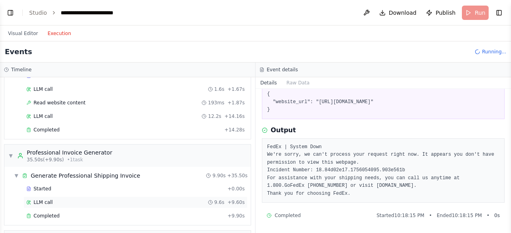
click at [140, 200] on div "LLM call 9.6s + 9.60s" at bounding box center [135, 202] width 218 height 6
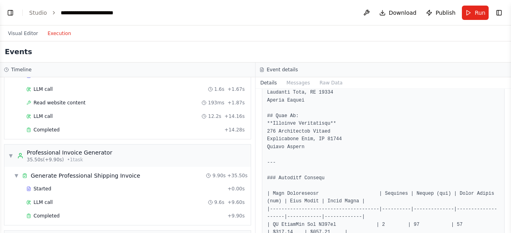
scroll to position [381, 0]
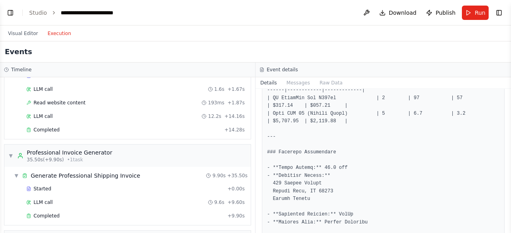
click at [509, 106] on button "Toggle Sidebar" at bounding box center [511, 116] width 6 height 233
click at [505, 106] on div "BETA can you generate sample invoice table for purchasing machinery items. keep…" at bounding box center [255, 116] width 511 height 233
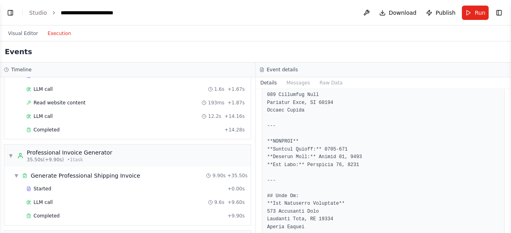
scroll to position [0, 0]
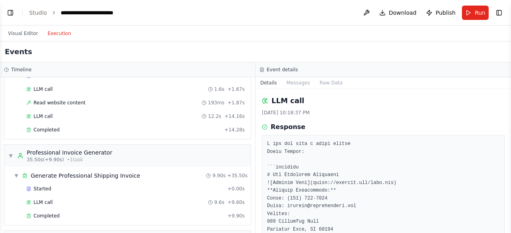
click at [509, 217] on button "Toggle Sidebar" at bounding box center [511, 116] width 6 height 233
click at [508, 218] on button "Toggle Sidebar" at bounding box center [511, 116] width 6 height 233
click at [507, 222] on div "BETA can you generate sample invoice table for purchasing machinery items. keep…" at bounding box center [255, 116] width 511 height 233
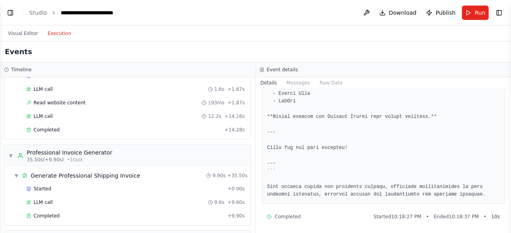
scroll to position [240, 0]
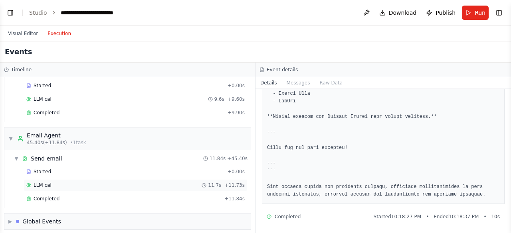
click at [146, 182] on div "LLM call 11.7s + 11.73s" at bounding box center [135, 185] width 218 height 6
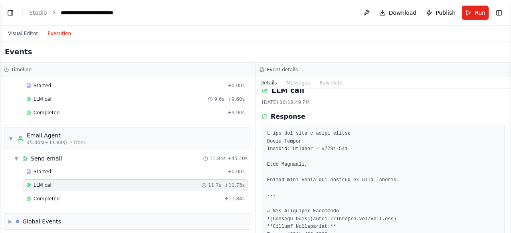
scroll to position [0, 0]
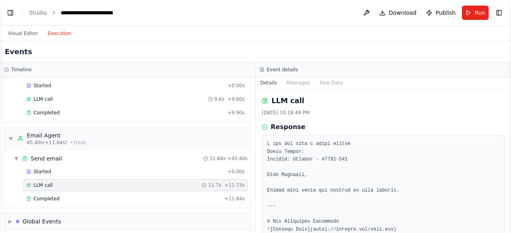
drag, startPoint x: 508, startPoint y: 111, endPoint x: 507, endPoint y: 117, distance: 5.6
click at [507, 117] on div "BETA can you generate sample invoice table for purchasing machinery items. keep…" at bounding box center [255, 116] width 511 height 233
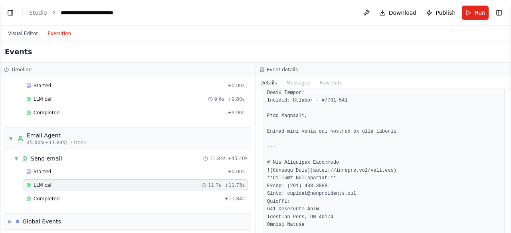
scroll to position [70, 0]
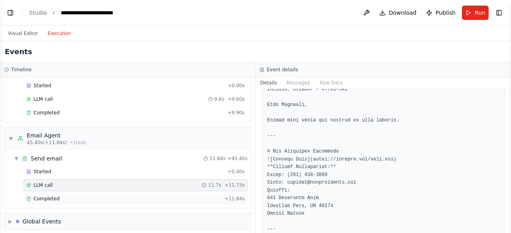
click at [157, 196] on div "Completed" at bounding box center [123, 199] width 195 height 6
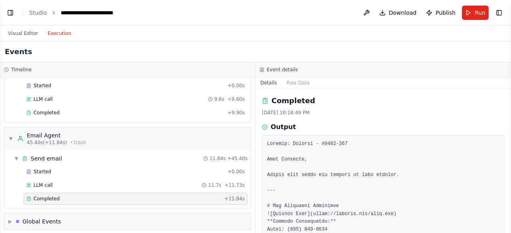
click at [508, 145] on button "Toggle Sidebar" at bounding box center [511, 116] width 6 height 233
click at [505, 154] on div "BETA can you generate sample invoice table for purchasing machinery items. keep…" at bounding box center [255, 116] width 511 height 233
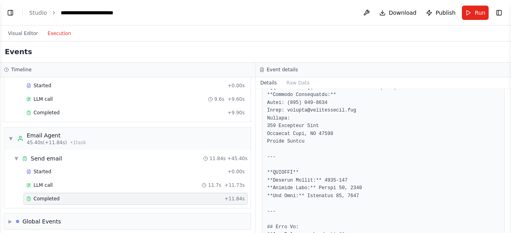
scroll to position [254, 0]
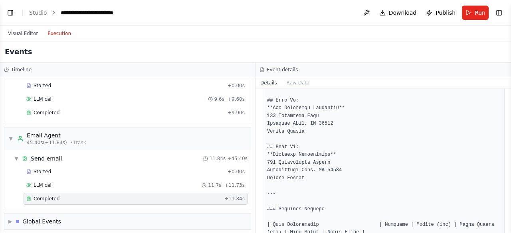
click at [508, 197] on button "Toggle Sidebar" at bounding box center [511, 116] width 6 height 233
click at [504, 200] on div "Completed 8/24/2025, 10:18:49 PM Output" at bounding box center [382, 161] width 255 height 144
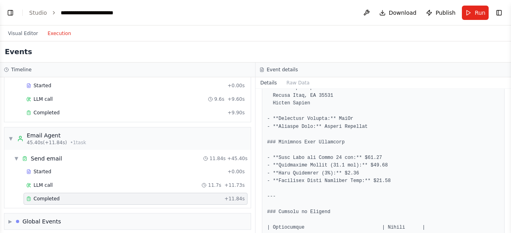
scroll to position [634, 0]
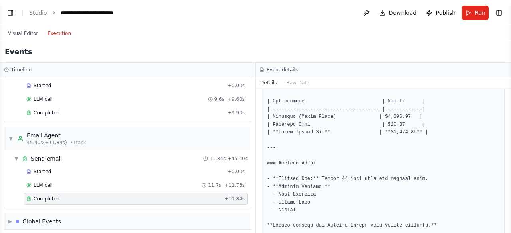
click at [508, 218] on button "Toggle Sidebar" at bounding box center [511, 116] width 6 height 233
click at [171, 214] on div "▶ Global Events" at bounding box center [127, 222] width 246 height 16
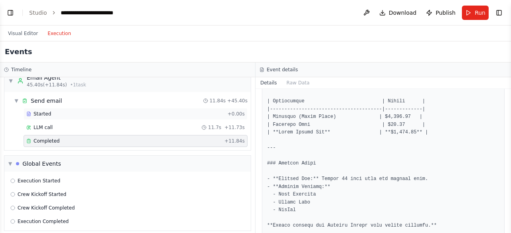
click at [152, 111] on div "Started" at bounding box center [125, 114] width 198 height 6
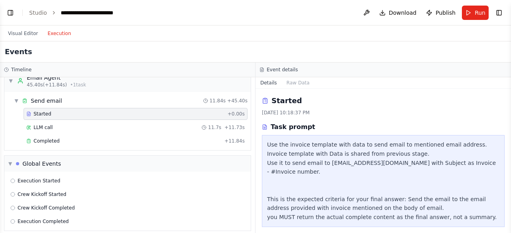
click at [442, 1] on header "**********" at bounding box center [255, 13] width 511 height 26
click at [442, 7] on button "Publish" at bounding box center [441, 13] width 36 height 14
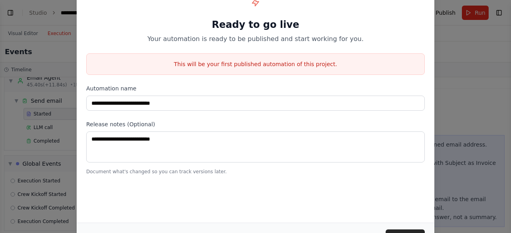
click at [408, 229] on div "Cancel Publish" at bounding box center [255, 237] width 357 height 28
click at [405, 233] on button "Publish" at bounding box center [404, 237] width 39 height 14
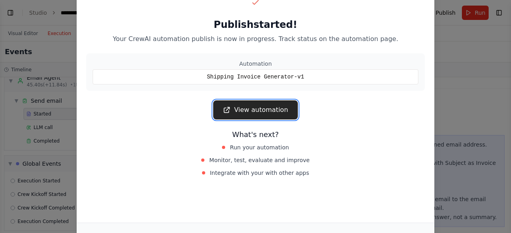
click at [284, 113] on link "View automation" at bounding box center [255, 110] width 84 height 19
click at [449, 40] on div "Publish started! Your CrewAI automation publish is now in progress. Track statu…" at bounding box center [255, 116] width 511 height 233
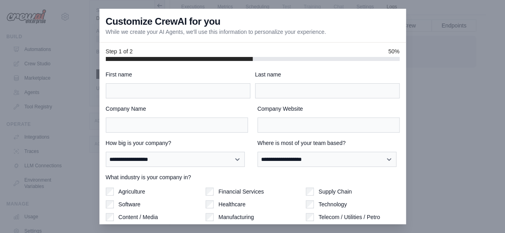
click at [439, 50] on div at bounding box center [252, 116] width 505 height 233
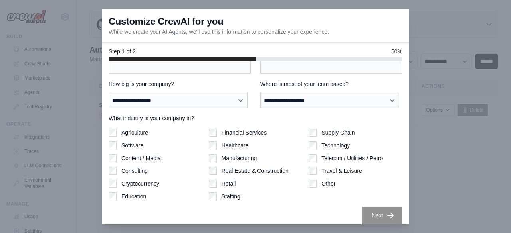
scroll to position [65, 0]
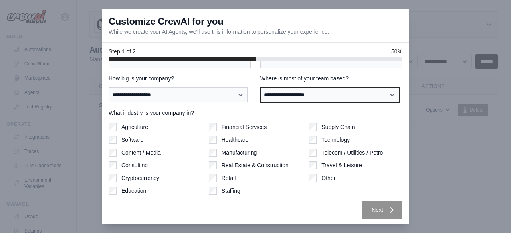
click at [335, 89] on select "**********" at bounding box center [329, 94] width 139 height 15
select select "**********"
click at [260, 87] on select "**********" at bounding box center [329, 94] width 139 height 15
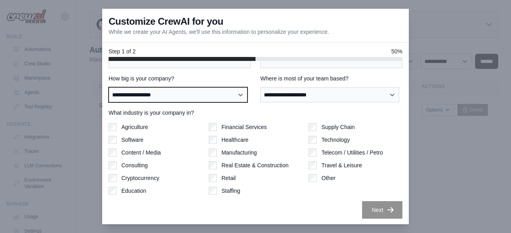
click at [233, 97] on select "**********" at bounding box center [178, 94] width 139 height 15
select select "**********"
click at [109, 87] on select "**********" at bounding box center [178, 94] width 139 height 15
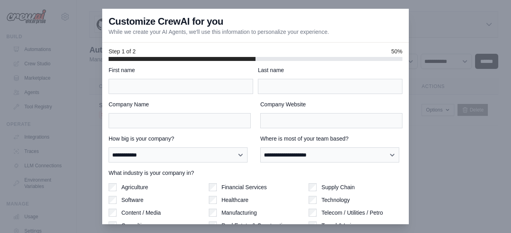
scroll to position [0, 0]
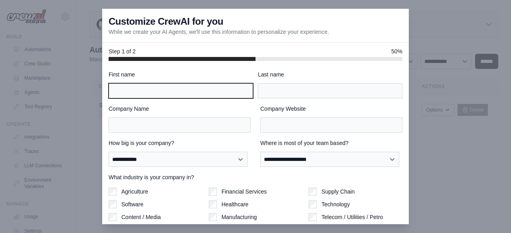
click at [176, 88] on input "First name" at bounding box center [181, 90] width 144 height 15
type input "**********"
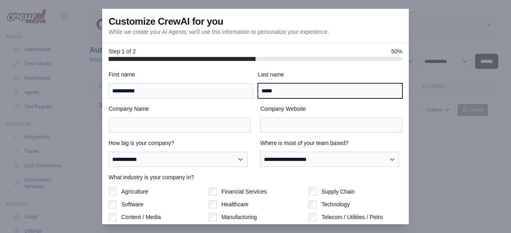
type input "*****"
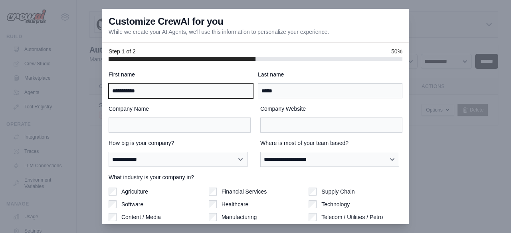
click at [176, 88] on input "**********" at bounding box center [181, 90] width 144 height 15
type input "******"
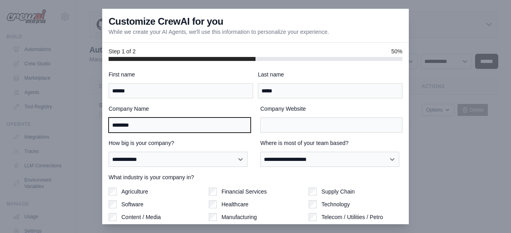
type input "********"
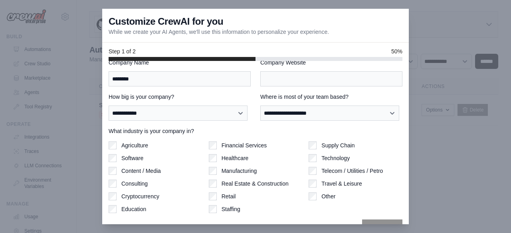
scroll to position [65, 0]
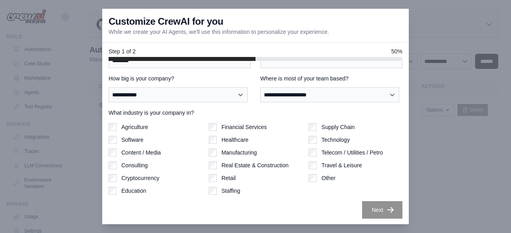
click at [338, 60] on div at bounding box center [256, 59] width 294 height 4
click at [337, 64] on input "Company Website" at bounding box center [331, 60] width 142 height 15
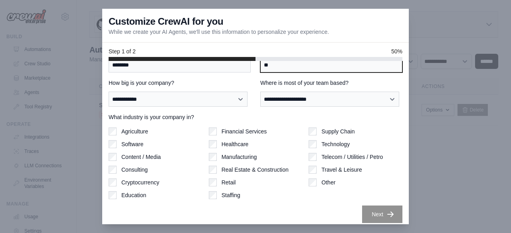
type input "**"
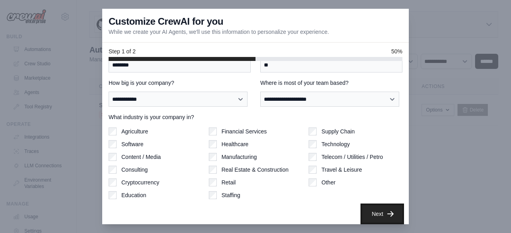
click at [381, 217] on button "Next" at bounding box center [382, 214] width 40 height 18
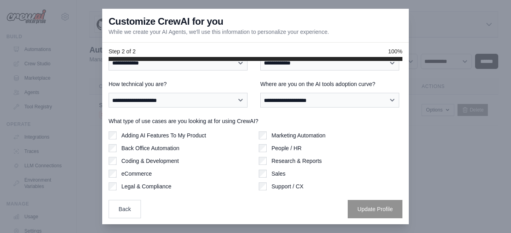
scroll to position [0, 0]
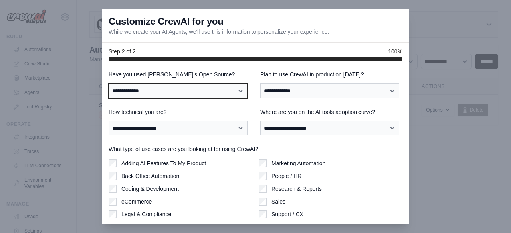
click at [187, 87] on select "**********" at bounding box center [178, 90] width 139 height 15
select select "**"
click at [109, 83] on select "**********" at bounding box center [178, 90] width 139 height 15
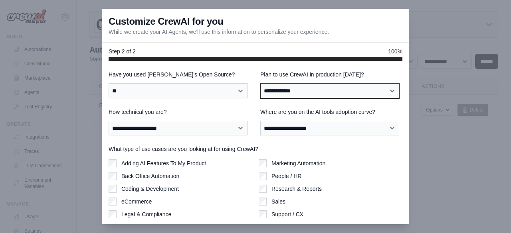
click at [300, 95] on select "**********" at bounding box center [329, 90] width 139 height 15
select select "*****"
click at [260, 83] on select "**********" at bounding box center [329, 90] width 139 height 15
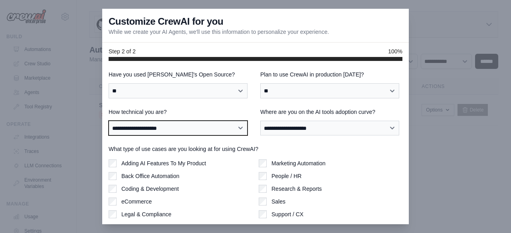
click at [221, 126] on select "**********" at bounding box center [178, 128] width 139 height 15
select select "**********"
click at [109, 121] on select "**********" at bounding box center [178, 128] width 139 height 15
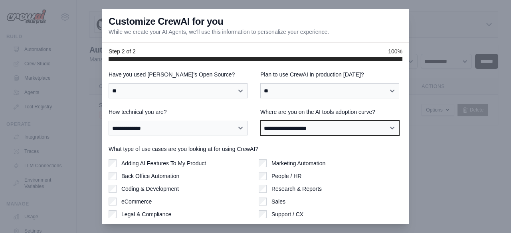
click at [284, 125] on select "**********" at bounding box center [329, 128] width 139 height 15
select select "**********"
click at [260, 121] on select "**********" at bounding box center [329, 128] width 139 height 15
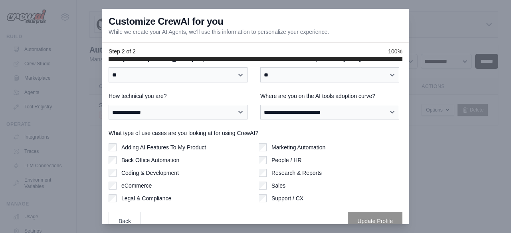
scroll to position [28, 0]
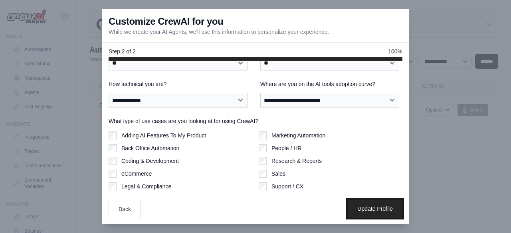
click at [356, 212] on button "Update Profile" at bounding box center [375, 209] width 55 height 18
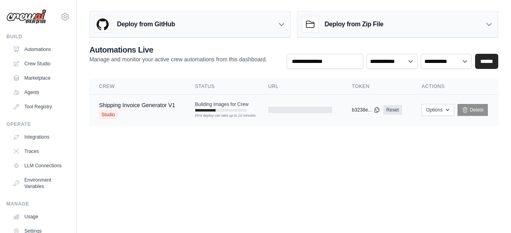
click at [285, 109] on div at bounding box center [300, 110] width 64 height 6
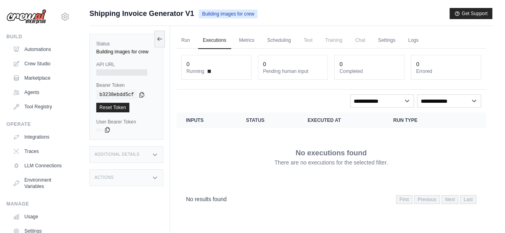
click at [118, 71] on div at bounding box center [121, 72] width 51 height 6
click at [117, 71] on div at bounding box center [121, 72] width 51 height 6
click at [176, 34] on link "Run" at bounding box center [185, 40] width 18 height 17
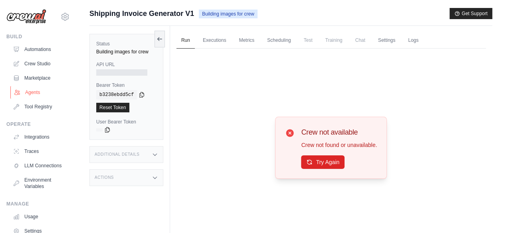
click at [40, 93] on link "Agents" at bounding box center [40, 92] width 60 height 13
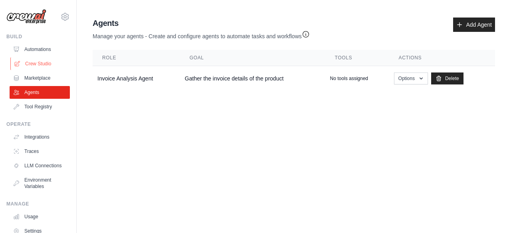
click at [41, 63] on link "Crew Studio" at bounding box center [40, 63] width 60 height 13
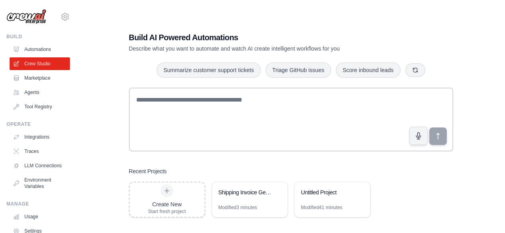
click at [39, 51] on link "Automations" at bounding box center [40, 49] width 60 height 13
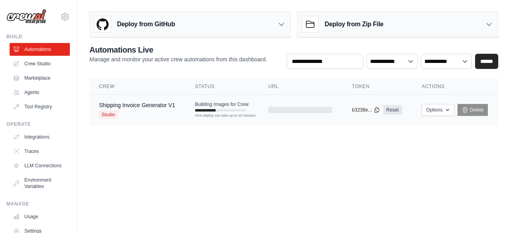
click at [205, 113] on div "First deploy can take up to 10 minutes" at bounding box center [220, 116] width 51 height 6
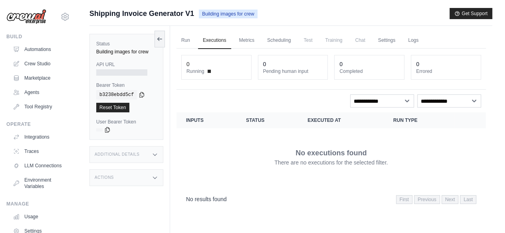
click at [155, 155] on icon at bounding box center [155, 155] width 4 height 2
click at [155, 155] on icon at bounding box center [155, 155] width 6 height 6
click at [152, 175] on icon at bounding box center [155, 178] width 6 height 6
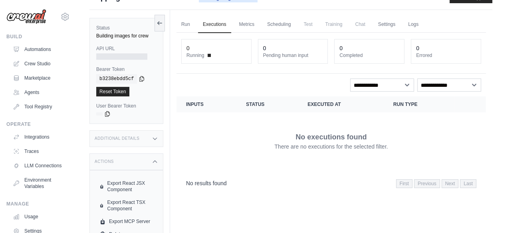
scroll to position [34, 0]
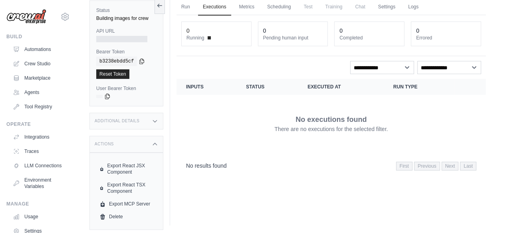
click at [165, 46] on div "Status Building images for crew API URL Bearer Token copied b3238ebdd5cf Reset …" at bounding box center [129, 108] width 81 height 233
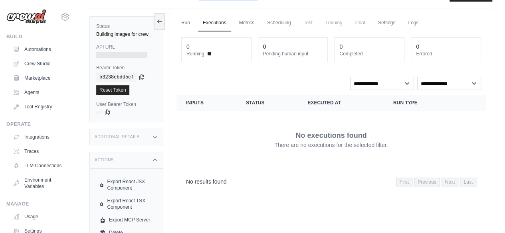
scroll to position [0, 0]
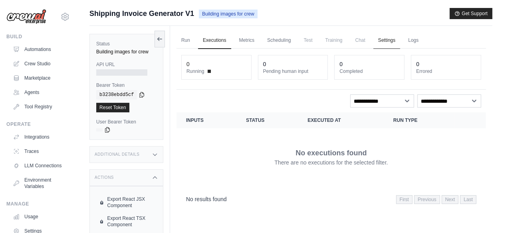
click at [393, 43] on link "Settings" at bounding box center [386, 40] width 27 height 17
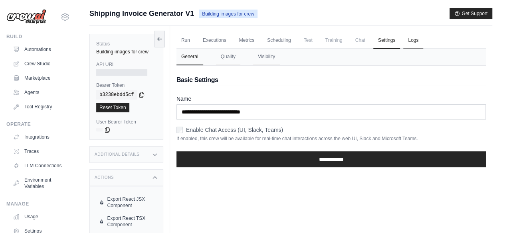
click at [409, 42] on link "Logs" at bounding box center [413, 40] width 20 height 17
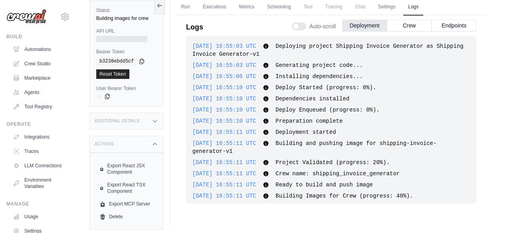
scroll to position [61, 0]
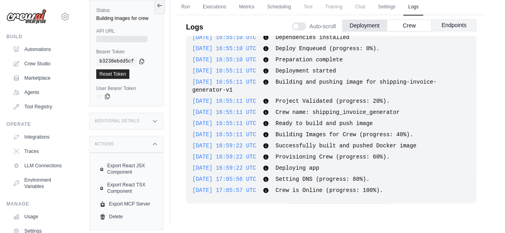
click at [450, 26] on button "Endpoints" at bounding box center [453, 25] width 45 height 12
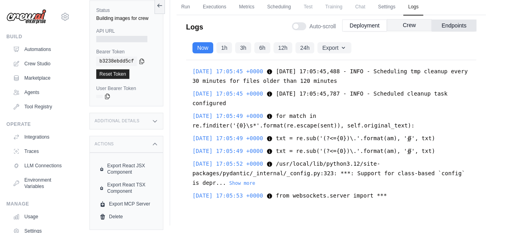
scroll to position [3653, 0]
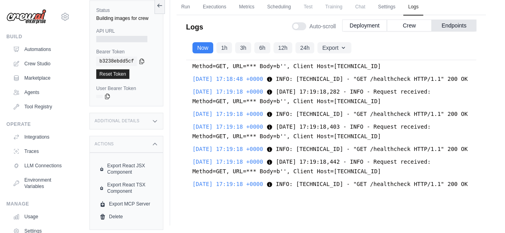
click at [70, 204] on div "kvinoth88@yahoo.co.in Settings Build Automations Crew Studio Marketplace" at bounding box center [38, 116] width 77 height 233
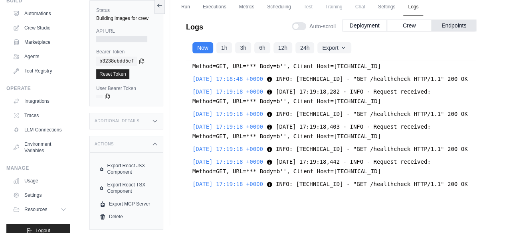
scroll to position [53, 0]
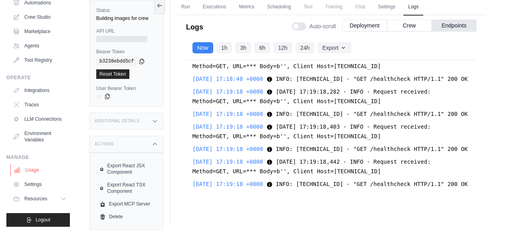
click at [40, 173] on link "Usage" at bounding box center [40, 170] width 60 height 13
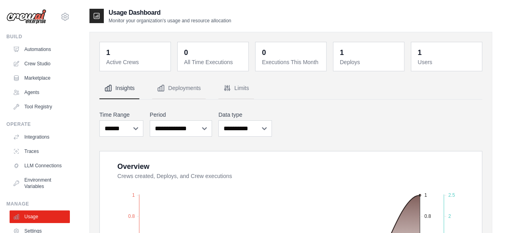
click at [41, 50] on link "Automations" at bounding box center [40, 49] width 60 height 13
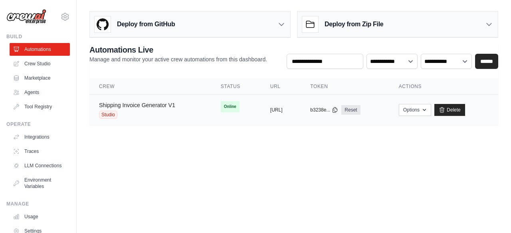
click at [122, 104] on link "Shipping Invoice Generator V1" at bounding box center [137, 105] width 76 height 6
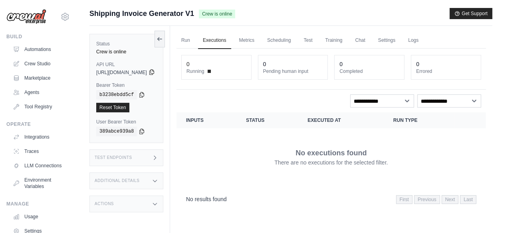
click at [154, 72] on icon at bounding box center [151, 72] width 4 height 5
click at [147, 72] on span "https://shipping-invoice-generator-v1-60621ced-4e52-af1017db.crewai.com" at bounding box center [121, 72] width 51 height 6
click at [162, 155] on div "Test Endpoints" at bounding box center [126, 158] width 74 height 17
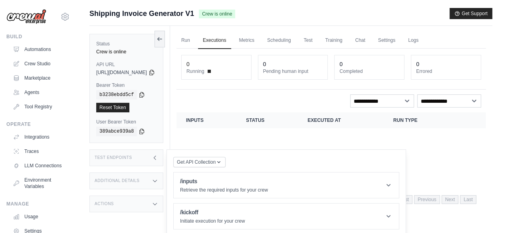
click at [162, 155] on div "Test Endpoints" at bounding box center [126, 158] width 74 height 17
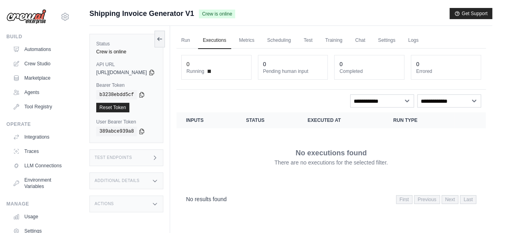
click at [139, 178] on div "Additional Details" at bounding box center [126, 181] width 74 height 17
click at [38, 64] on link "Crew Studio" at bounding box center [40, 63] width 60 height 13
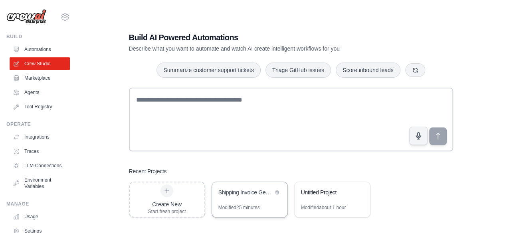
click at [259, 191] on div "Shipping Invoice Generator" at bounding box center [245, 193] width 55 height 8
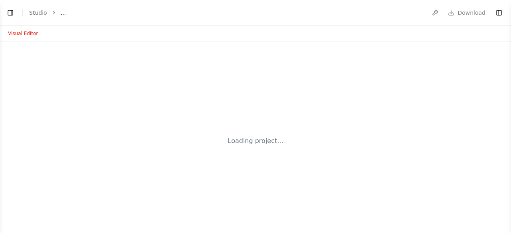
select select "****"
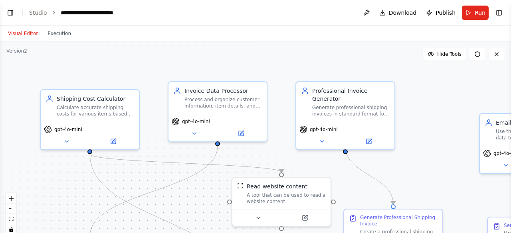
scroll to position [1170, 0]
click at [500, 12] on button "Toggle Right Sidebar" at bounding box center [498, 12] width 11 height 11
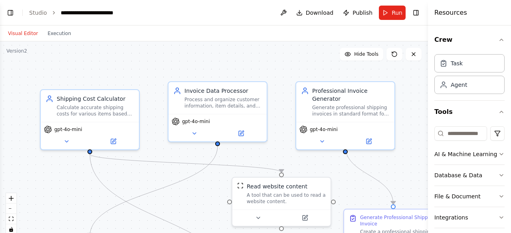
click at [503, 197] on div "Crew Task Agent Tools AI & Machine Learning Database & Data File & Document Int…" at bounding box center [469, 130] width 83 height 208
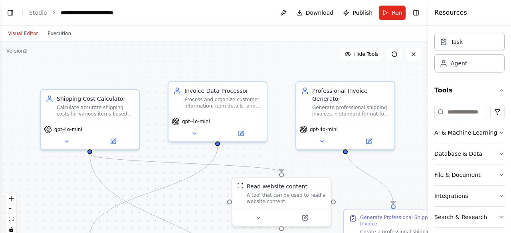
scroll to position [57, 0]
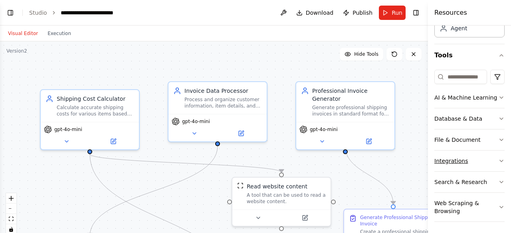
click at [474, 163] on button "Integrations" at bounding box center [469, 161] width 70 height 21
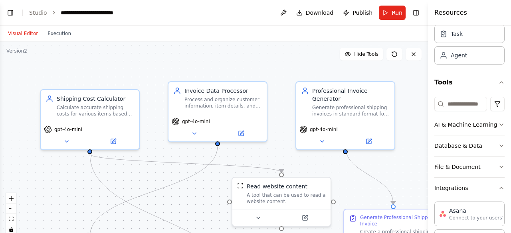
scroll to position [0, 0]
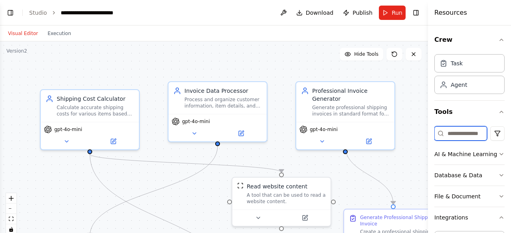
click at [451, 136] on input at bounding box center [460, 133] width 53 height 14
type input "*"
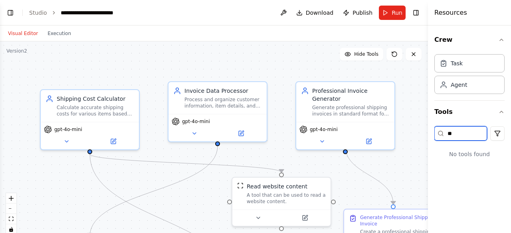
type input "*"
type input "**"
click at [456, 151] on button "Integrations" at bounding box center [469, 154] width 70 height 21
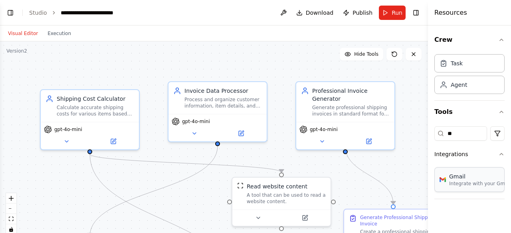
click at [468, 173] on div "Gmail" at bounding box center [479, 177] width 61 height 8
click at [476, 178] on div "Gmail" at bounding box center [479, 177] width 61 height 8
click at [10, 223] on button "fit view" at bounding box center [11, 219] width 10 height 10
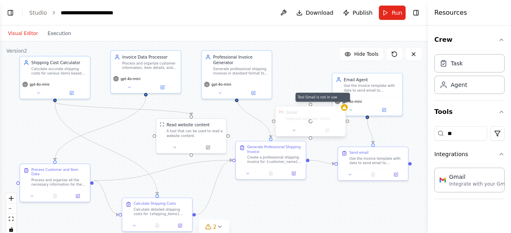
click at [346, 110] on div at bounding box center [344, 107] width 7 height 7
click at [312, 116] on div at bounding box center [310, 122] width 70 height 30
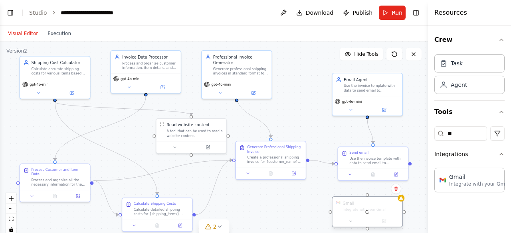
drag, startPoint x: 312, startPoint y: 116, endPoint x: 366, endPoint y: 204, distance: 103.3
click at [366, 204] on div at bounding box center [367, 212] width 70 height 30
click at [17, 11] on header "**********" at bounding box center [214, 13] width 428 height 26
click at [11, 12] on button "Toggle Left Sidebar" at bounding box center [10, 12] width 11 height 11
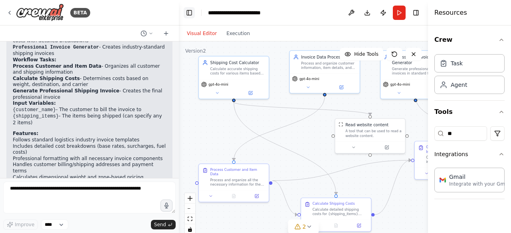
click at [188, 12] on button "Toggle Left Sidebar" at bounding box center [189, 12] width 11 height 11
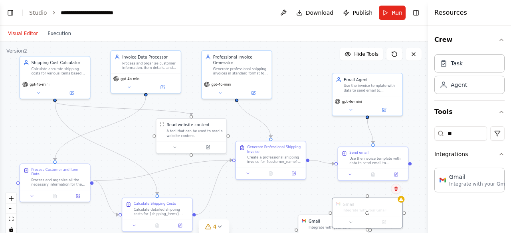
click at [393, 190] on button at bounding box center [396, 189] width 10 height 10
click at [373, 190] on button "Confirm" at bounding box center [373, 189] width 28 height 10
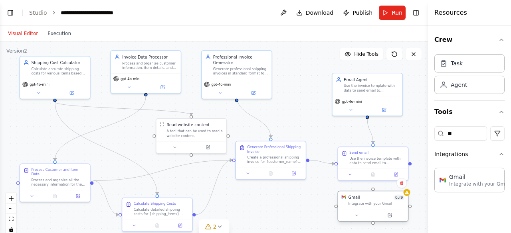
drag, startPoint x: 322, startPoint y: 221, endPoint x: 367, endPoint y: 195, distance: 51.5
click at [367, 195] on div "Gmail 0 of 9" at bounding box center [376, 198] width 56 height 6
click at [389, 216] on icon at bounding box center [390, 215] width 3 height 3
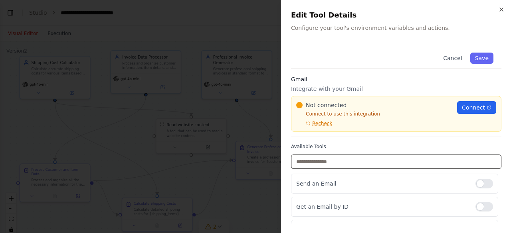
click at [372, 162] on input "text" at bounding box center [396, 162] width 210 height 14
type input "*"
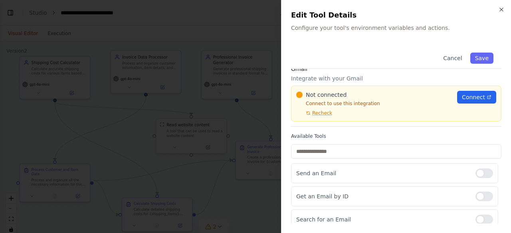
scroll to position [2, 0]
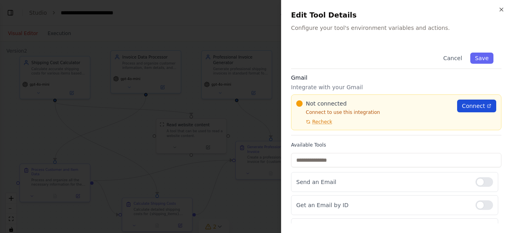
click at [468, 106] on span "Connect" at bounding box center [473, 106] width 23 height 8
click at [472, 107] on span "Connect" at bounding box center [473, 106] width 23 height 8
click at [498, 8] on icon "button" at bounding box center [501, 9] width 6 height 6
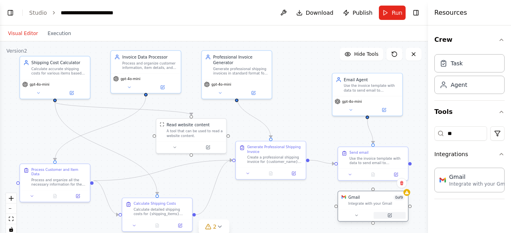
click at [391, 217] on icon at bounding box center [390, 216] width 4 height 4
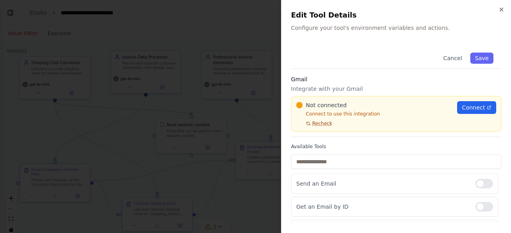
click at [318, 121] on span "Recheck" at bounding box center [322, 123] width 20 height 6
click at [462, 108] on span "Connect" at bounding box center [473, 108] width 23 height 8
click at [503, 11] on icon "button" at bounding box center [501, 9] width 3 height 3
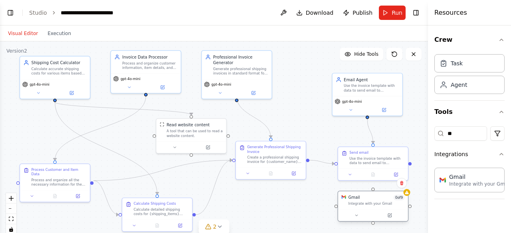
click at [373, 201] on div "Gmail 0 of 9 Integrate with your Gmail" at bounding box center [376, 200] width 56 height 11
click at [399, 185] on icon at bounding box center [401, 183] width 5 height 5
click at [378, 186] on button "Confirm" at bounding box center [379, 184] width 28 height 10
click at [61, 35] on button "Execution" at bounding box center [59, 34] width 33 height 10
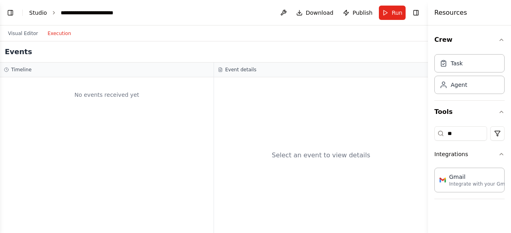
click at [42, 12] on link "Studio" at bounding box center [38, 13] width 18 height 6
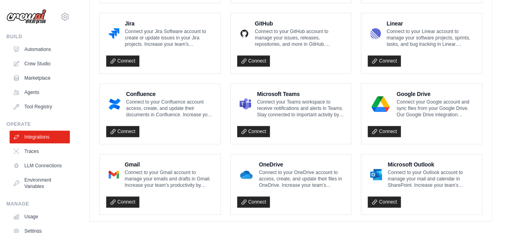
scroll to position [513, 0]
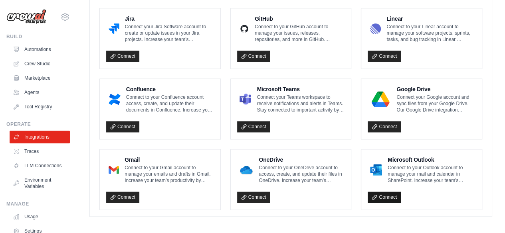
click at [389, 194] on link "Connect" at bounding box center [383, 197] width 33 height 11
click at [131, 194] on link "Connect" at bounding box center [122, 197] width 33 height 11
click at [390, 192] on link "Connect" at bounding box center [383, 197] width 33 height 11
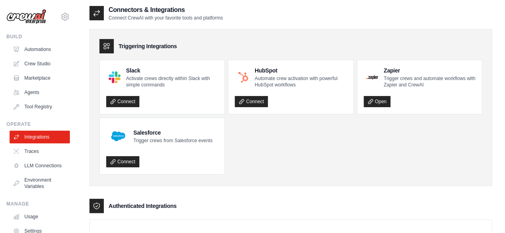
scroll to position [0, 0]
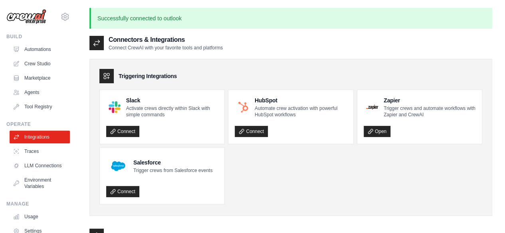
click at [472, 107] on p "Trigger crews and automate workflows with Zapier and CrewAI" at bounding box center [429, 111] width 92 height 13
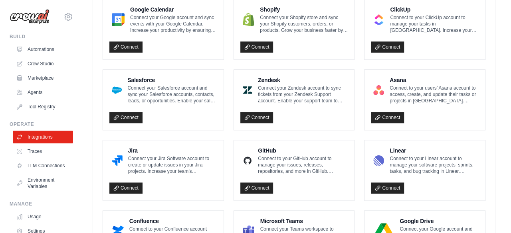
scroll to position [541, 0]
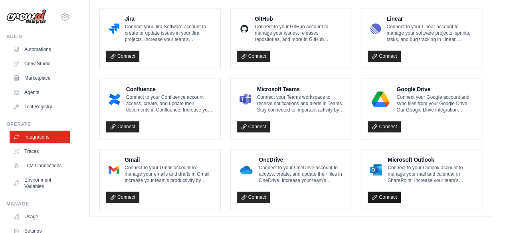
click at [391, 196] on link "Connect" at bounding box center [383, 197] width 33 height 11
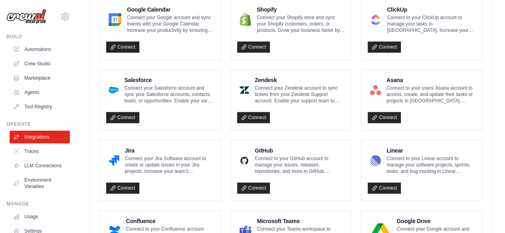
scroll to position [541, 0]
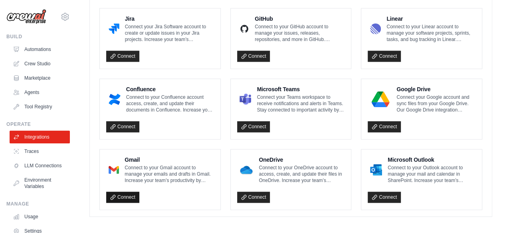
click at [120, 192] on link "Connect" at bounding box center [122, 197] width 33 height 11
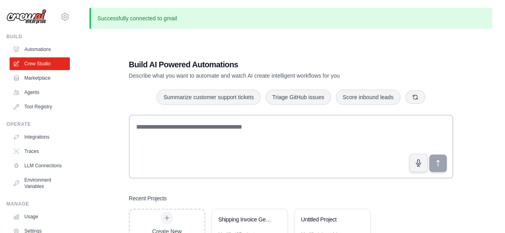
scroll to position [53, 0]
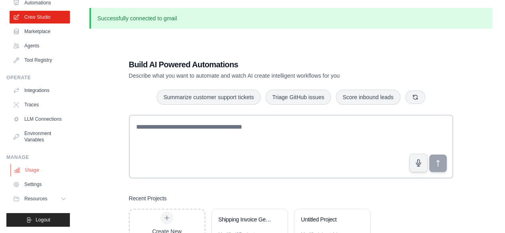
click at [37, 170] on link "Usage" at bounding box center [40, 170] width 60 height 13
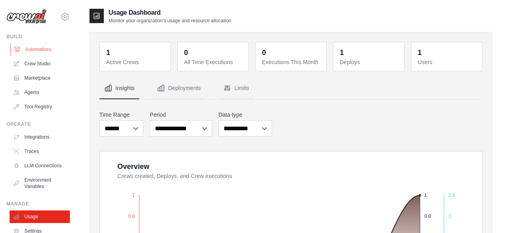
click at [30, 51] on link "Automations" at bounding box center [40, 49] width 60 height 13
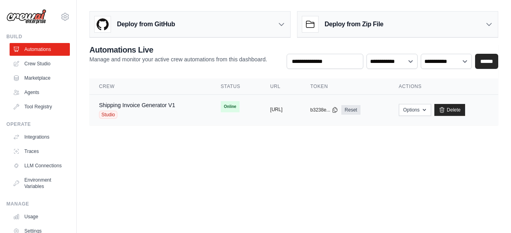
click at [282, 110] on button "https://shipping-invoice-generator-" at bounding box center [276, 110] width 12 height 6
click at [338, 108] on icon at bounding box center [335, 110] width 6 height 6
click at [130, 105] on link "Shipping Invoice Generator V1" at bounding box center [137, 105] width 76 height 6
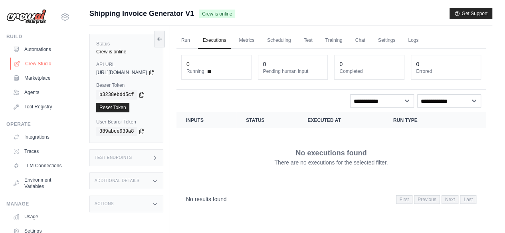
click at [38, 59] on link "Crew Studio" at bounding box center [40, 63] width 60 height 13
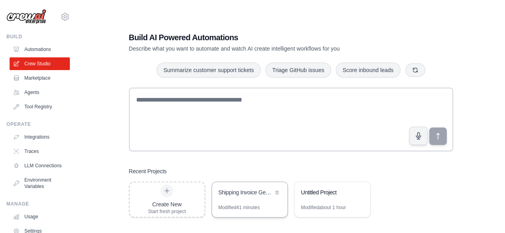
click at [246, 190] on div "Shipping Invoice Generator" at bounding box center [245, 193] width 55 height 8
click at [260, 194] on div "Shipping Invoice Generator" at bounding box center [245, 193] width 55 height 8
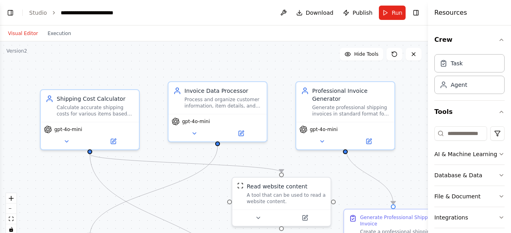
scroll to position [1170, 0]
click at [10, 221] on icon "fit view" at bounding box center [11, 219] width 5 height 4
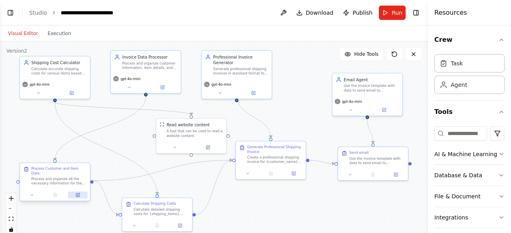
click at [77, 194] on icon at bounding box center [78, 195] width 3 height 3
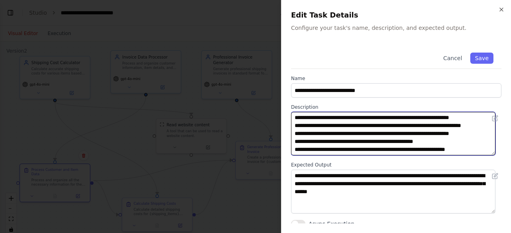
scroll to position [24, 0]
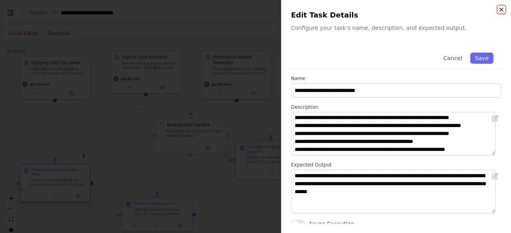
click at [500, 9] on icon "button" at bounding box center [501, 9] width 6 height 6
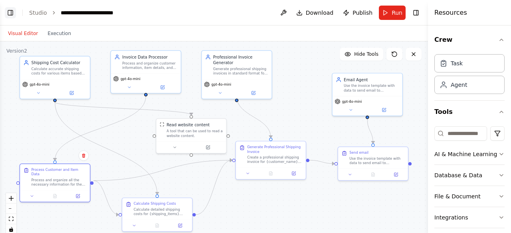
click at [10, 10] on button "Toggle Left Sidebar" at bounding box center [10, 12] width 11 height 11
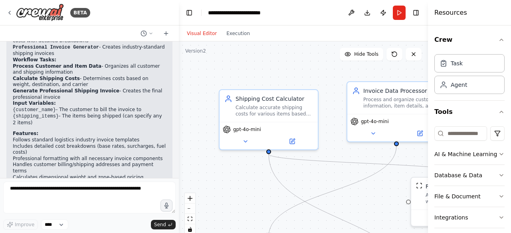
scroll to position [57, 0]
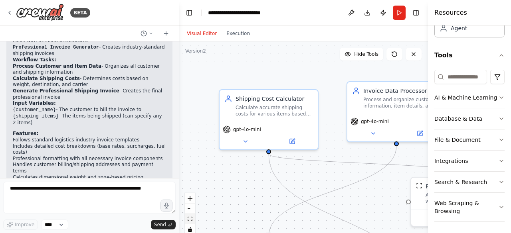
click at [191, 220] on icon "fit view" at bounding box center [190, 219] width 5 height 4
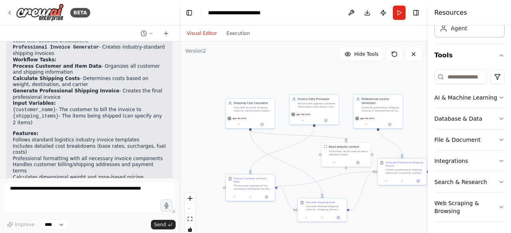
drag, startPoint x: 233, startPoint y: 134, endPoint x: 291, endPoint y: 152, distance: 61.1
click at [291, 152] on div ".deletable-edge-delete-btn { width: 20px; height: 20px; border: 0px solid #ffff…" at bounding box center [303, 140] width 249 height 199
click at [267, 195] on icon at bounding box center [267, 196] width 2 height 2
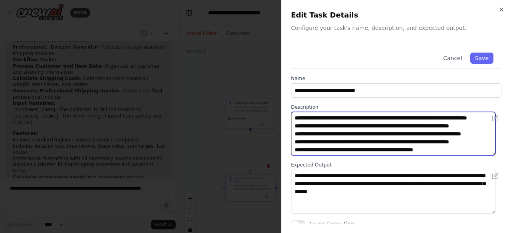
click at [354, 138] on textarea "**********" at bounding box center [393, 133] width 204 height 43
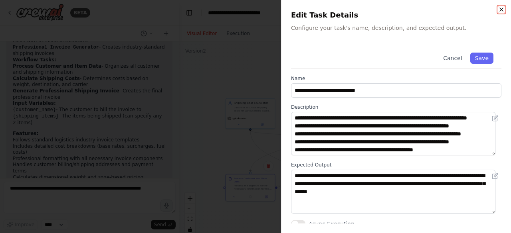
click at [499, 8] on icon "button" at bounding box center [501, 9] width 6 height 6
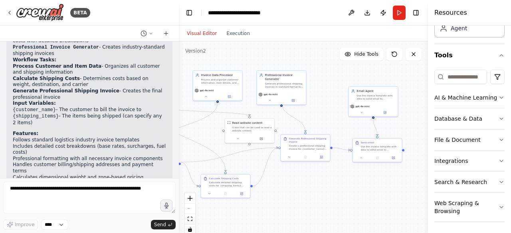
drag, startPoint x: 395, startPoint y: 200, endPoint x: 298, endPoint y: 176, distance: 99.5
click at [298, 176] on div ".deletable-edge-delete-btn { width: 20px; height: 20px; border: 0px solid #ffff…" at bounding box center [303, 140] width 249 height 199
click at [377, 147] on div "Use the invoice template with data to send email to mentioned email address. In…" at bounding box center [380, 147] width 39 height 6
click at [393, 157] on icon at bounding box center [394, 157] width 2 height 2
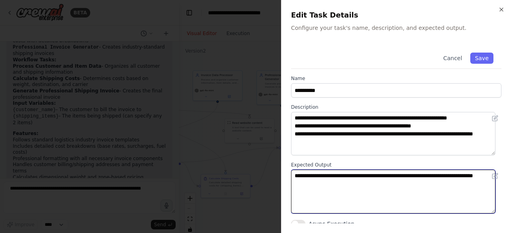
click at [345, 195] on textarea "**********" at bounding box center [393, 191] width 204 height 43
type textarea "**********"
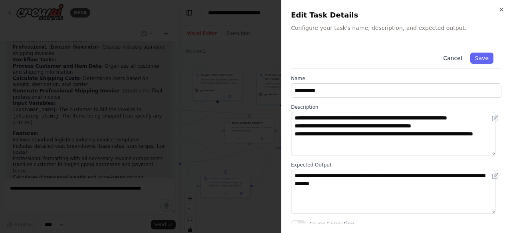
click at [446, 59] on button "Cancel" at bounding box center [452, 58] width 28 height 11
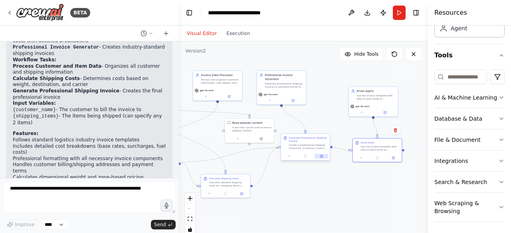
click at [324, 157] on button at bounding box center [321, 156] width 14 height 5
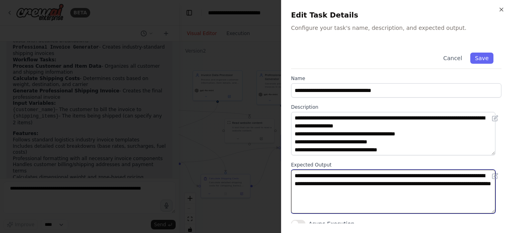
click at [354, 190] on textarea "**********" at bounding box center [393, 191] width 204 height 43
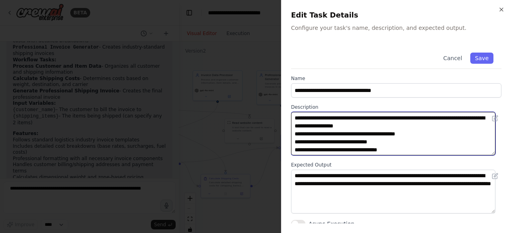
click at [403, 144] on textarea "**********" at bounding box center [393, 133] width 204 height 43
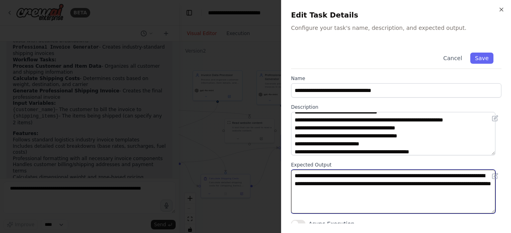
click at [418, 190] on textarea "**********" at bounding box center [393, 191] width 204 height 43
click at [476, 193] on textarea "**********" at bounding box center [393, 191] width 204 height 43
click at [309, 201] on textarea "**********" at bounding box center [393, 191] width 204 height 43
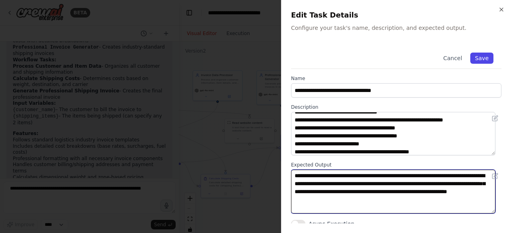
type textarea "**********"
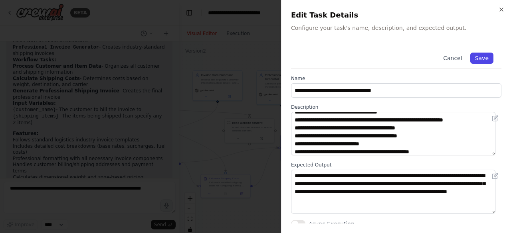
click at [483, 60] on button "Save" at bounding box center [481, 58] width 23 height 11
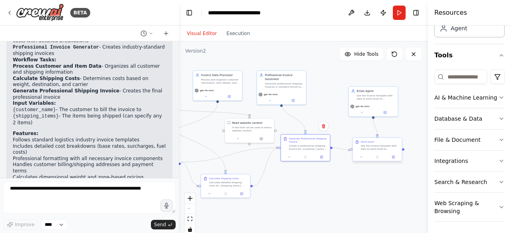
click at [379, 151] on div "Send email Use the invoice template with data to send email to mentioned email …" at bounding box center [377, 145] width 49 height 15
click at [395, 159] on button at bounding box center [393, 157] width 14 height 5
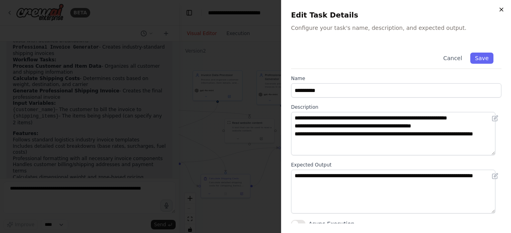
click at [499, 9] on icon "button" at bounding box center [501, 9] width 6 height 6
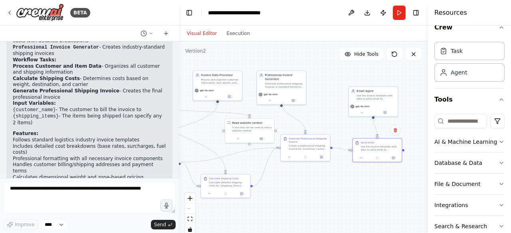
scroll to position [10, 0]
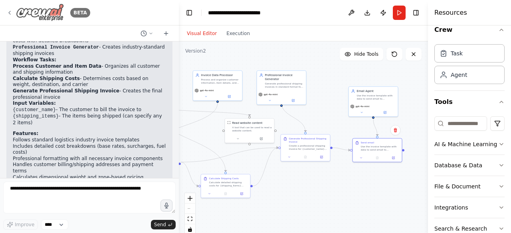
click at [9, 12] on icon at bounding box center [9, 13] width 6 height 6
